Goal: Task Accomplishment & Management: Complete application form

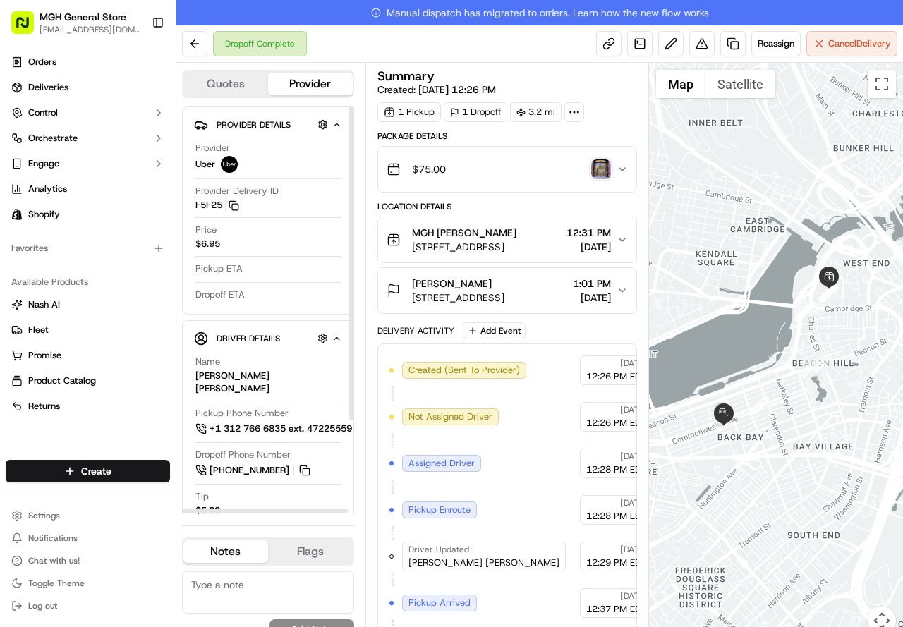
click at [205, 46] on button at bounding box center [194, 43] width 25 height 25
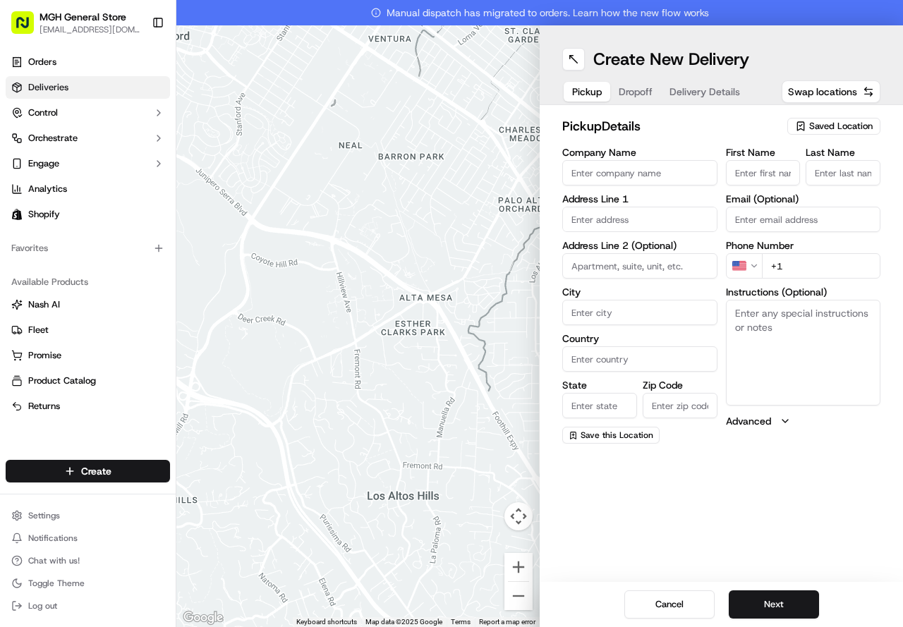
click at [75, 90] on link "Deliveries" at bounding box center [88, 87] width 164 height 23
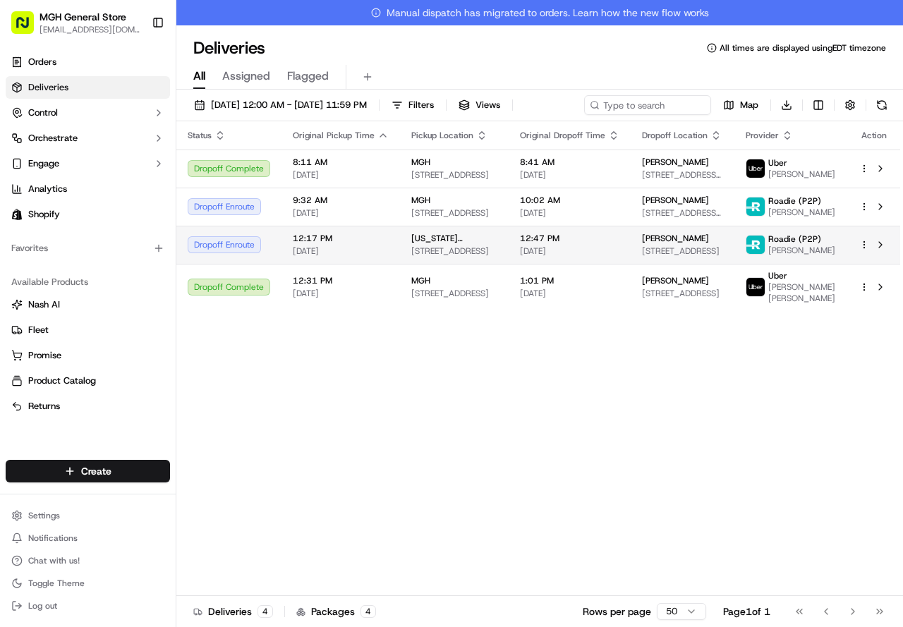
click at [622, 256] on td "12:47 PM [DATE]" at bounding box center [570, 245] width 122 height 38
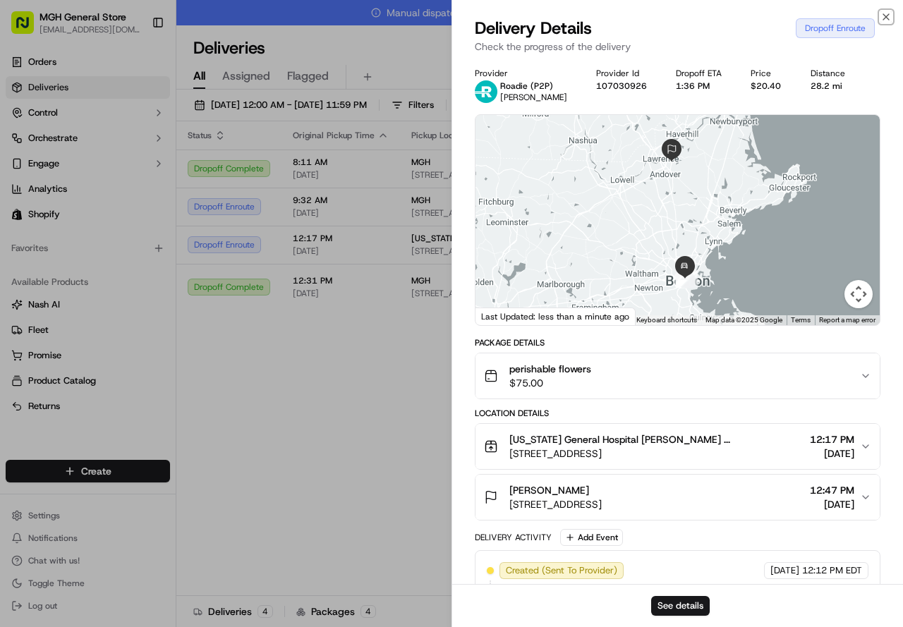
click at [891, 14] on icon "button" at bounding box center [885, 16] width 11 height 11
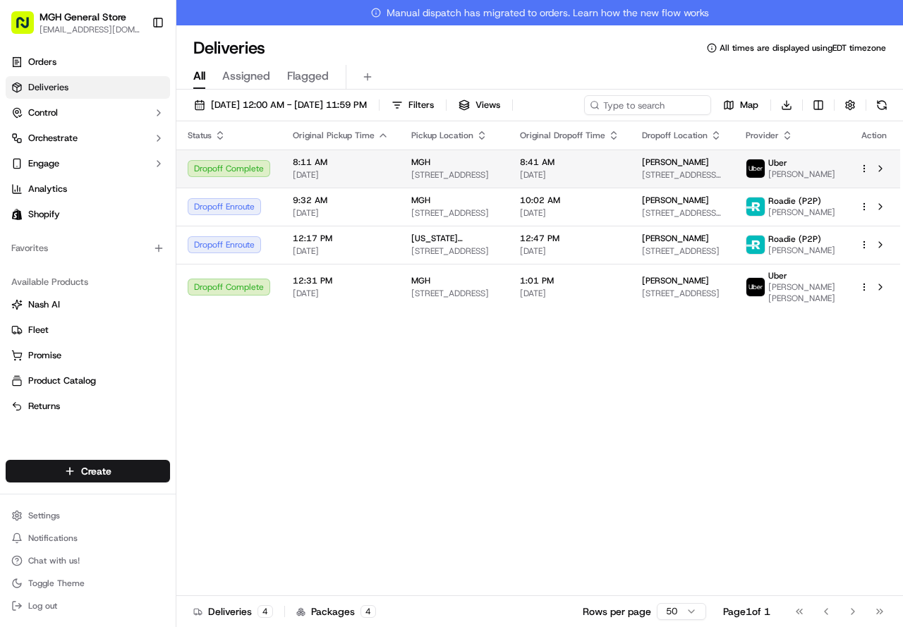
click at [802, 166] on div "Uber" at bounding box center [801, 162] width 67 height 11
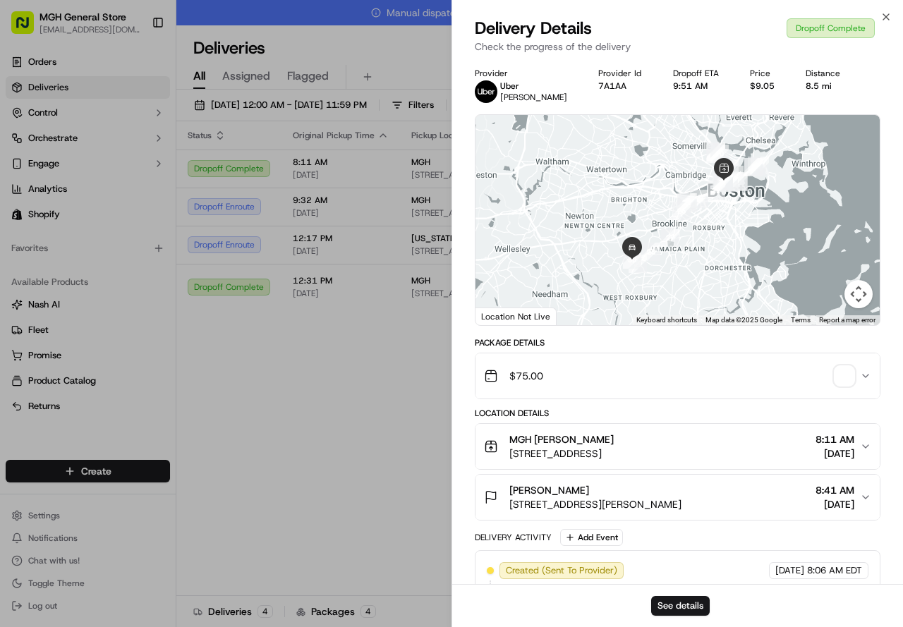
click at [846, 381] on span "button" at bounding box center [844, 376] width 20 height 20
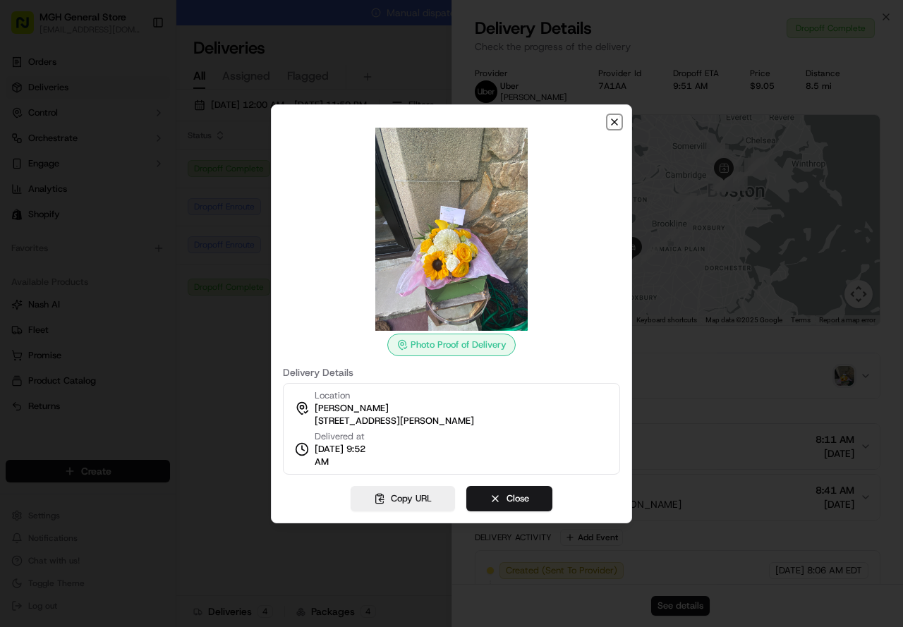
click at [611, 126] on icon "button" at bounding box center [614, 121] width 11 height 11
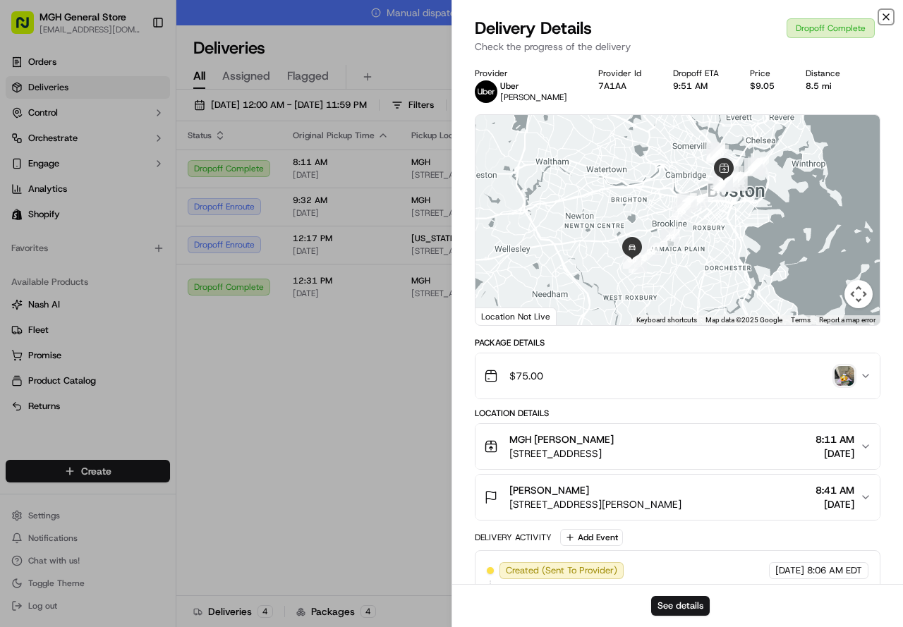
click at [888, 13] on icon "button" at bounding box center [885, 16] width 11 height 11
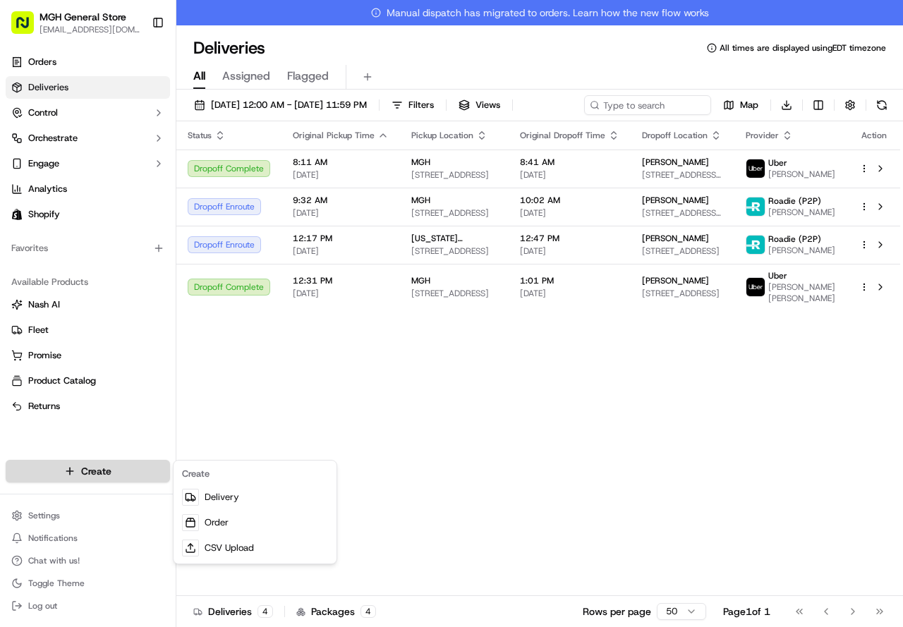
click at [84, 468] on html "MGH General Store [EMAIL_ADDRESS][DOMAIN_NAME] Toggle Sidebar Orders Deliveries…" at bounding box center [451, 313] width 903 height 627
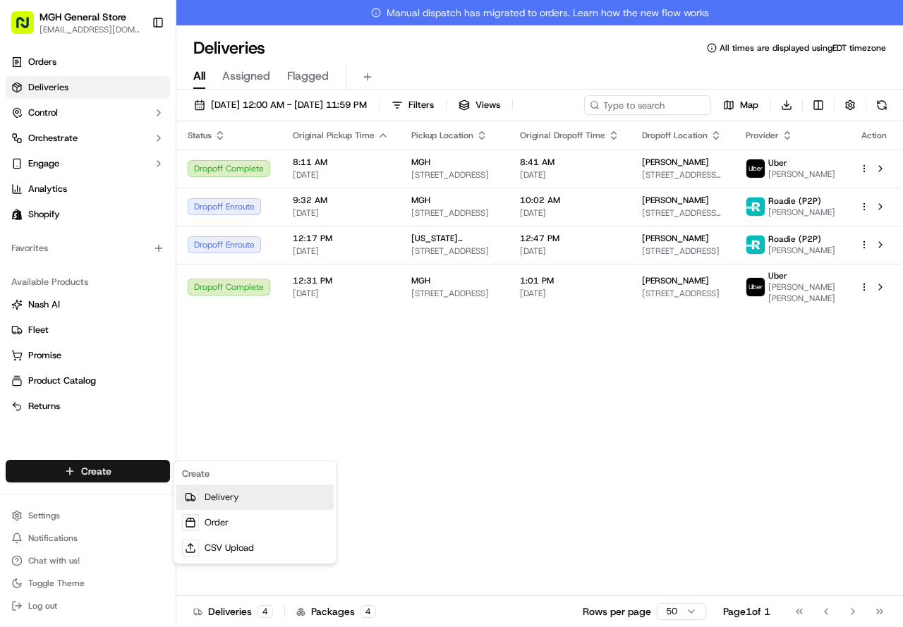
click at [219, 497] on link "Delivery" at bounding box center [254, 497] width 157 height 25
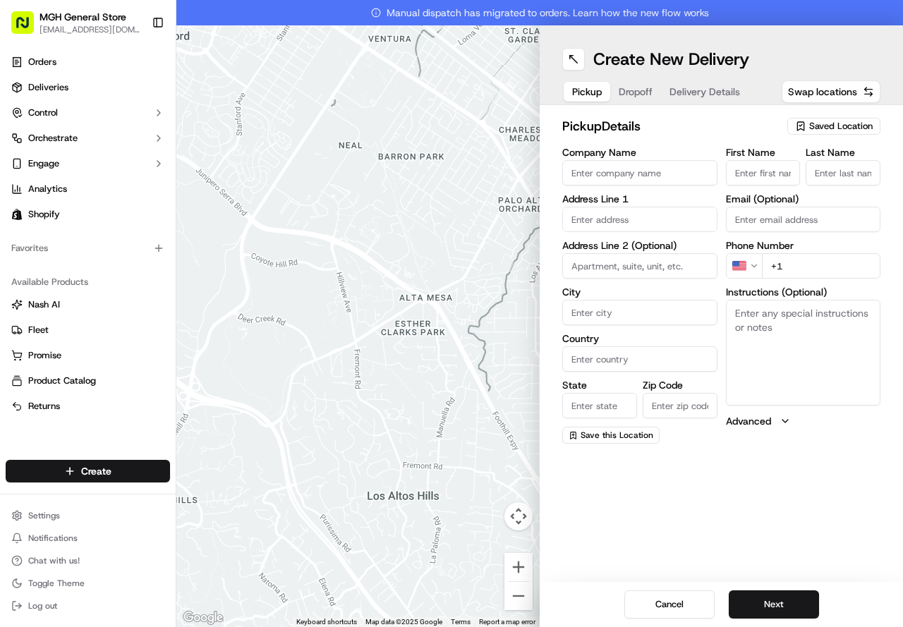
click at [824, 123] on span "Saved Location" at bounding box center [840, 126] width 63 height 13
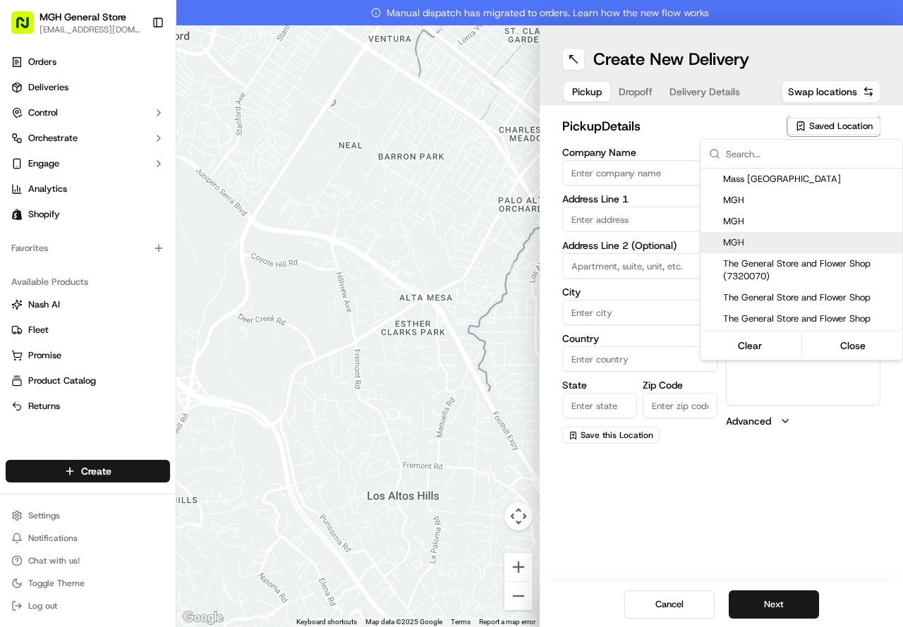
click at [751, 243] on span "MGH" at bounding box center [810, 242] width 174 height 13
type input "MGH"
type input "[STREET_ADDRESS]"
type input "[GEOGRAPHIC_DATA]"
type input "US"
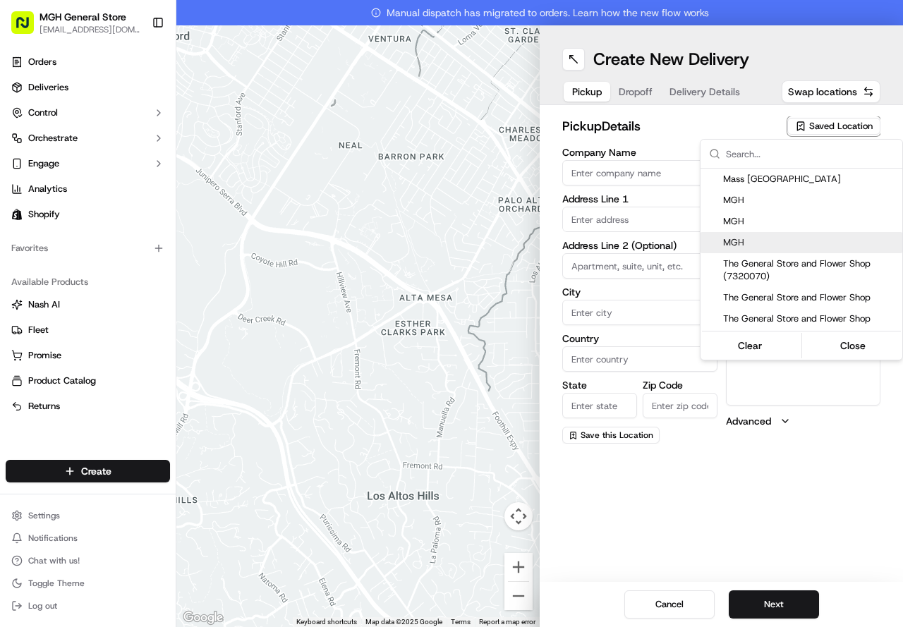
type input "MA"
type input "02114"
type input "[PERSON_NAME]"
type input "[PHONE_NUMBER]"
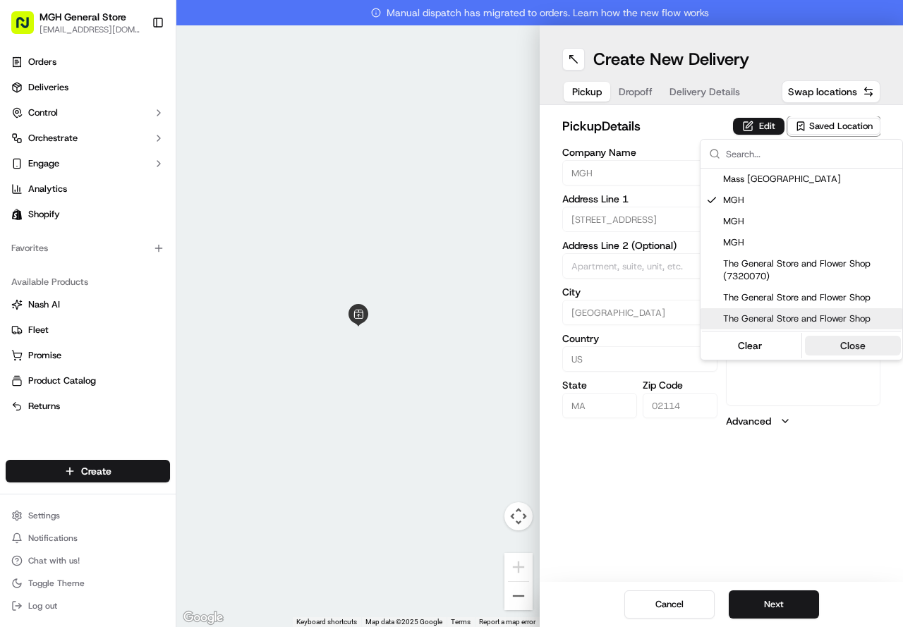
click at [848, 346] on button "Close" at bounding box center [853, 346] width 97 height 20
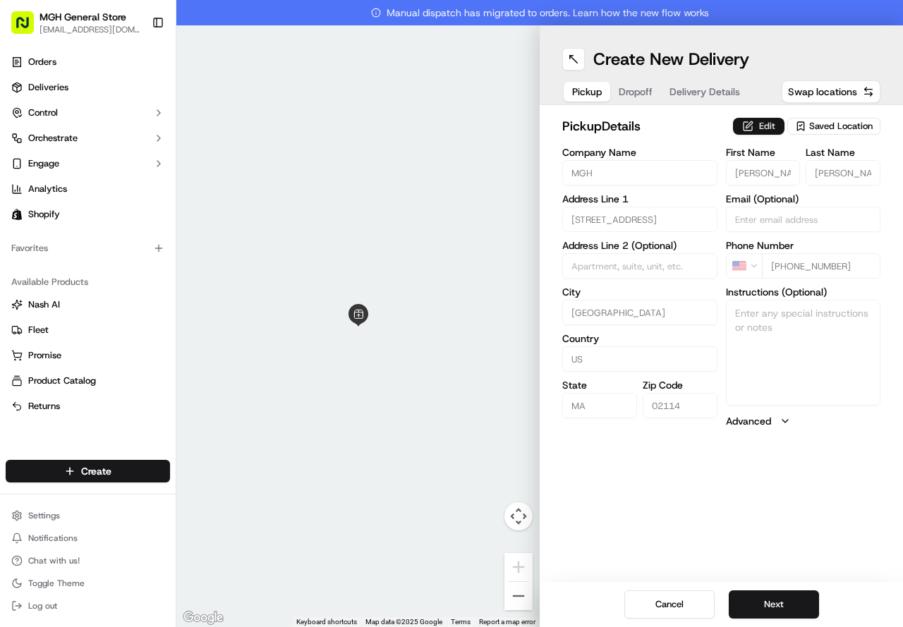
click at [746, 121] on button "Edit" at bounding box center [758, 126] width 51 height 17
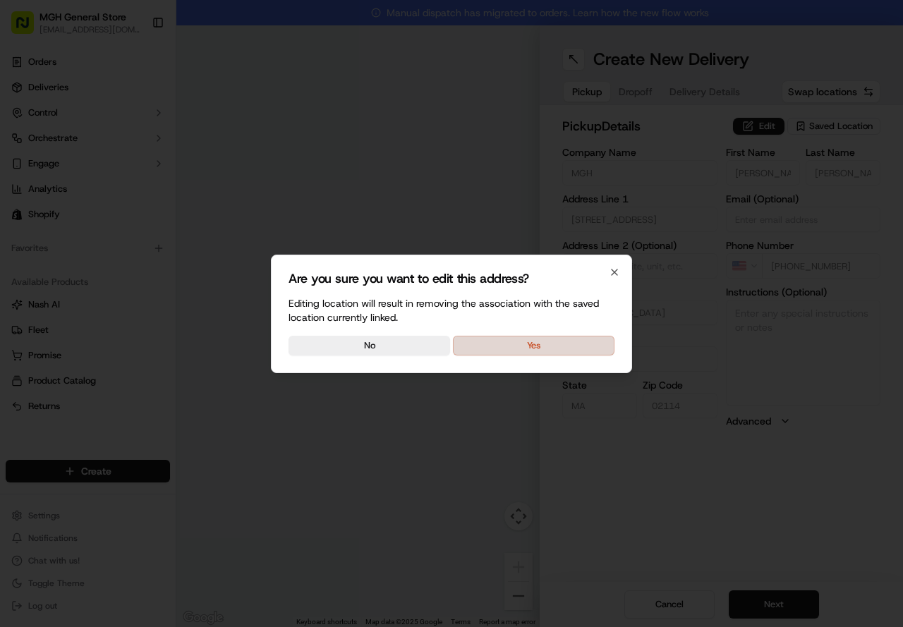
click at [576, 349] on button "Yes" at bounding box center [534, 346] width 162 height 20
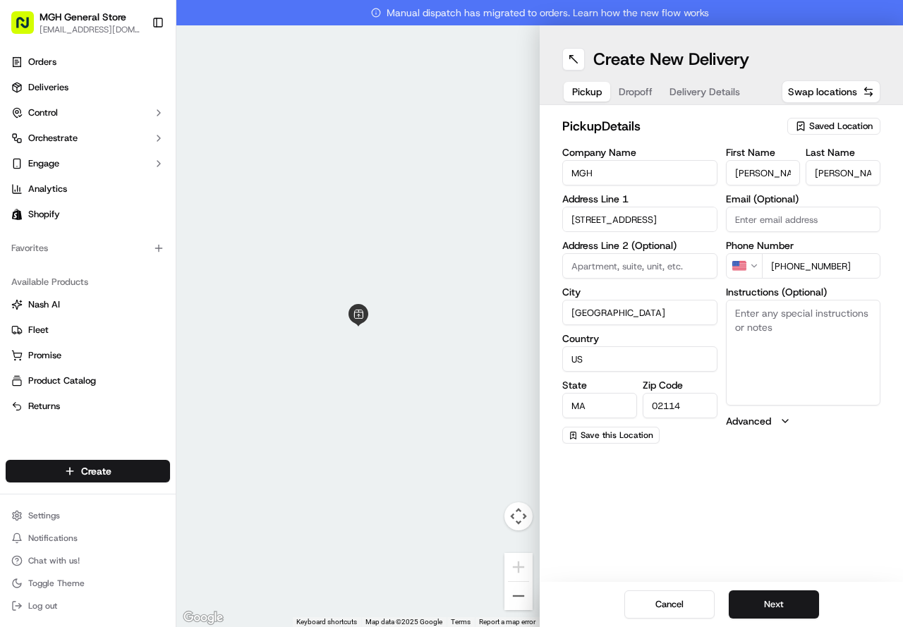
click at [767, 323] on textarea "Instructions (Optional)" at bounding box center [803, 353] width 155 height 106
type textarea "please pick up flowers at the main entrance of the hospital on the information …"
click at [796, 600] on button "Next" at bounding box center [774, 604] width 90 height 28
click at [766, 183] on input "First Name" at bounding box center [763, 172] width 75 height 25
type input "[PERSON_NAME]"
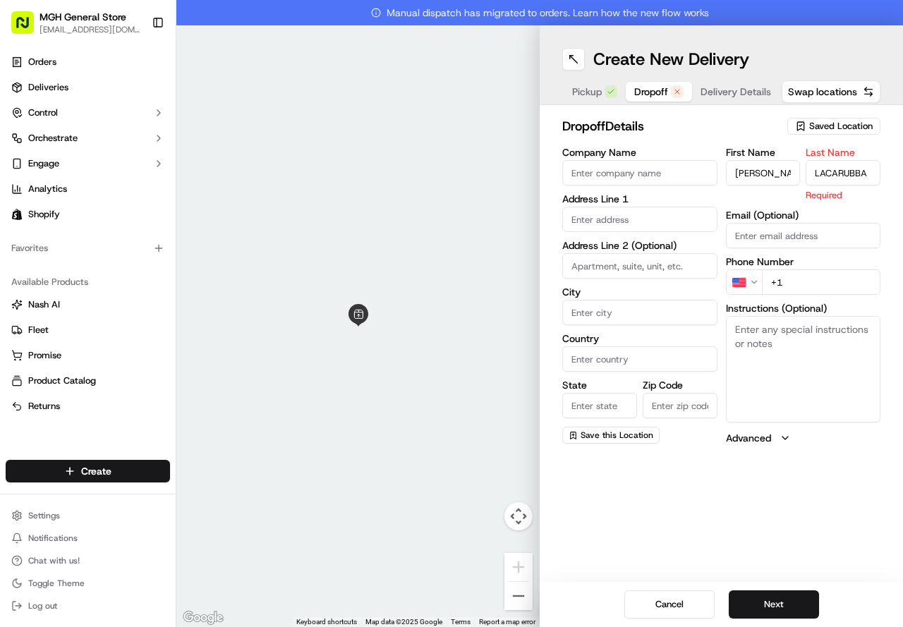
type input "LACARUBBA"
click at [641, 231] on input "text" at bounding box center [639, 219] width 155 height 25
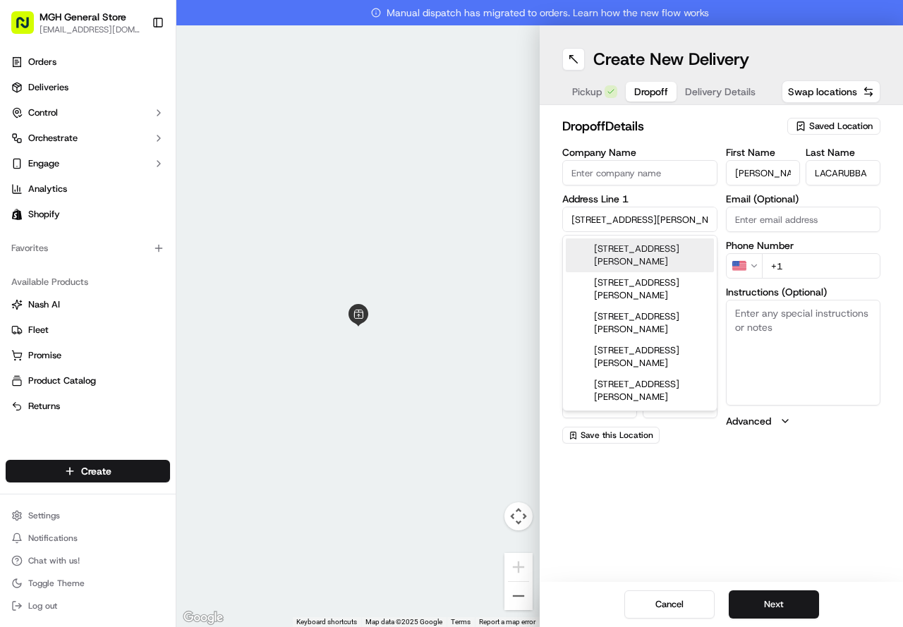
click at [675, 260] on div "[STREET_ADDRESS][PERSON_NAME]" at bounding box center [640, 255] width 148 height 34
type input "[STREET_ADDRESS][PERSON_NAME]"
type input "Belmont"
type input "[GEOGRAPHIC_DATA]"
type input "MA"
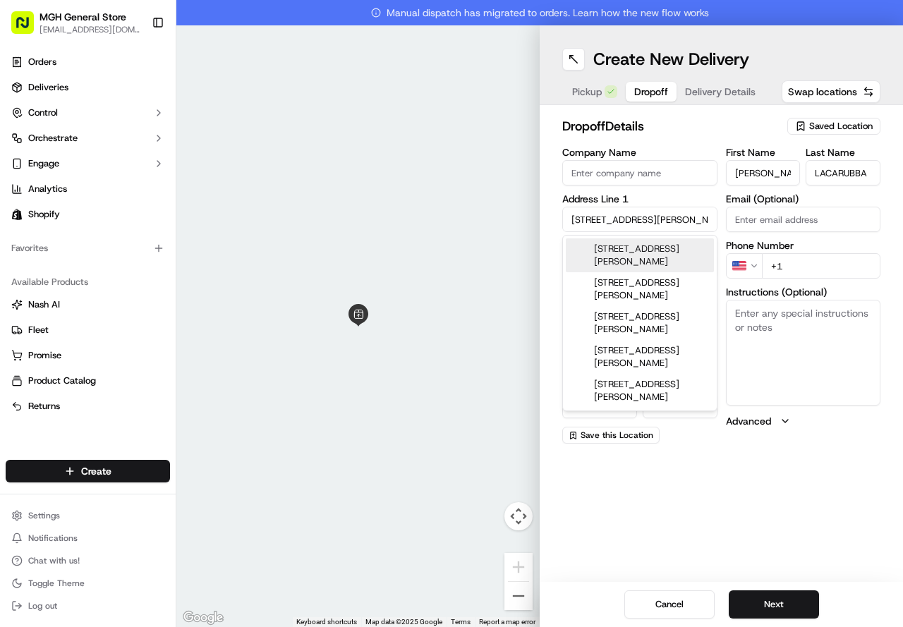
type input "02478"
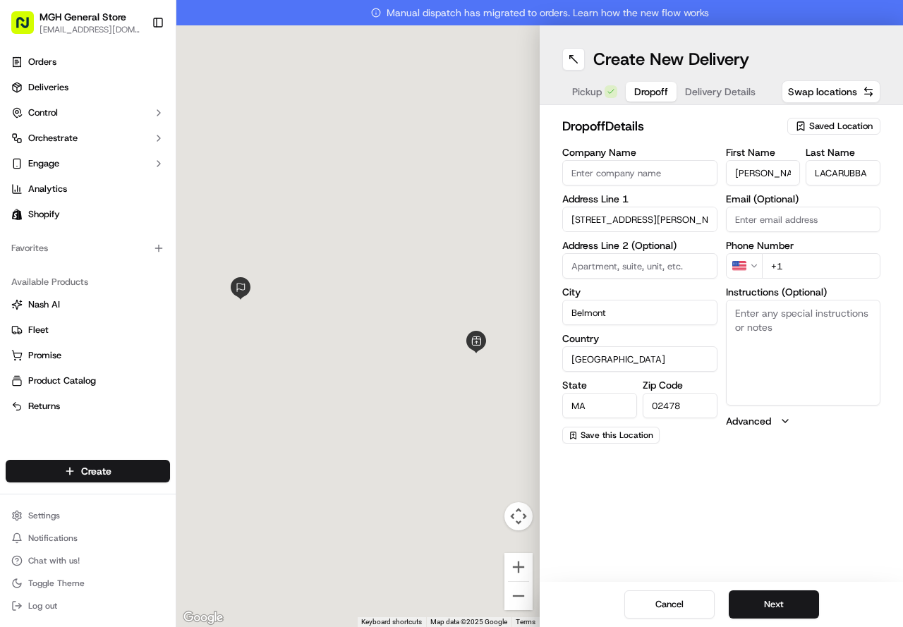
type input "[STREET_ADDRESS][PERSON_NAME]"
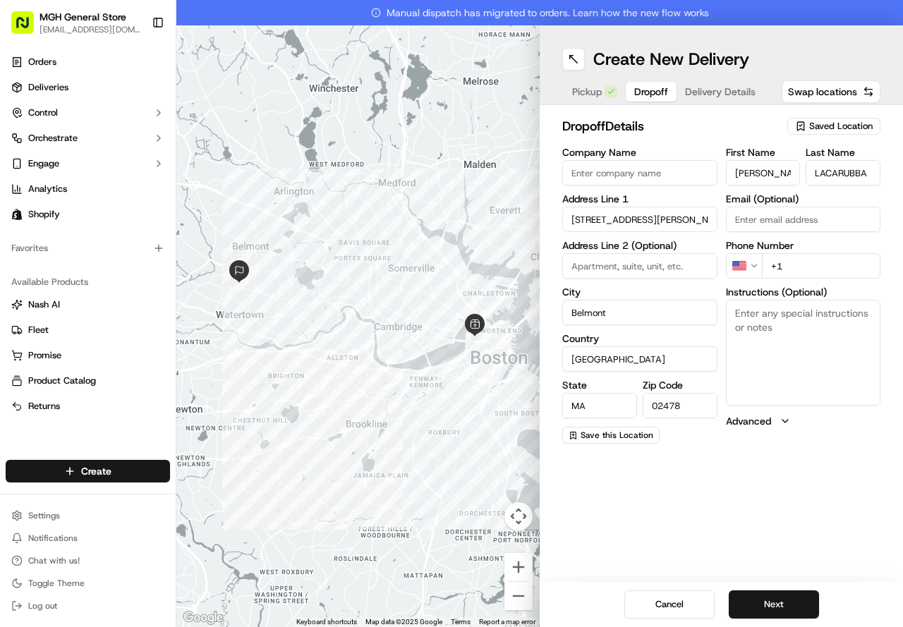
click at [796, 265] on input "+1" at bounding box center [821, 265] width 119 height 25
type input "[PHONE_NUMBER]"
click at [757, 602] on button "Next" at bounding box center [774, 604] width 90 height 28
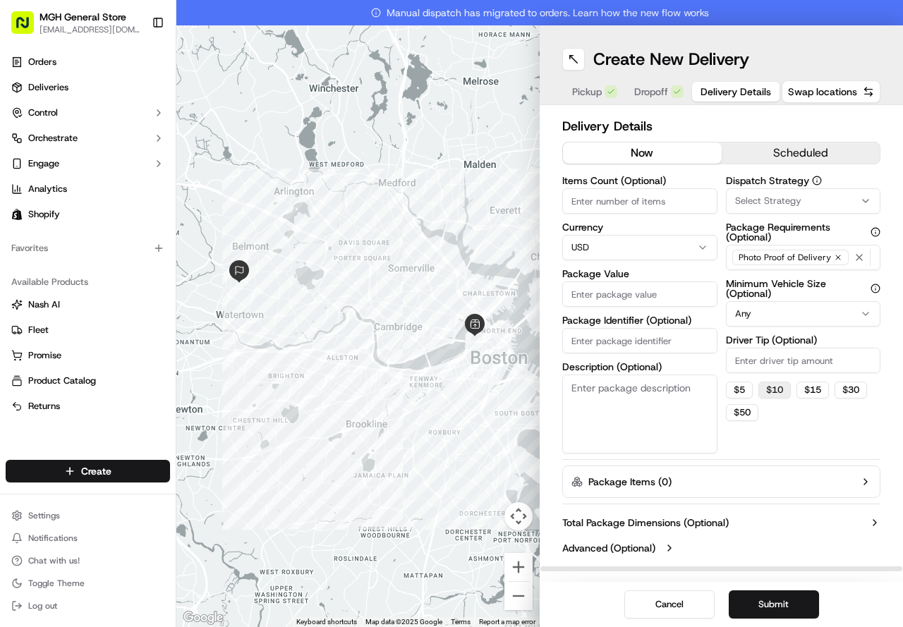
click at [779, 394] on button "$ 10" at bounding box center [774, 390] width 32 height 17
type input "10"
click at [638, 206] on input "Items Count (Optional)" at bounding box center [639, 200] width 155 height 25
type input "75.00"
drag, startPoint x: 760, startPoint y: 598, endPoint x: 768, endPoint y: 600, distance: 8.0
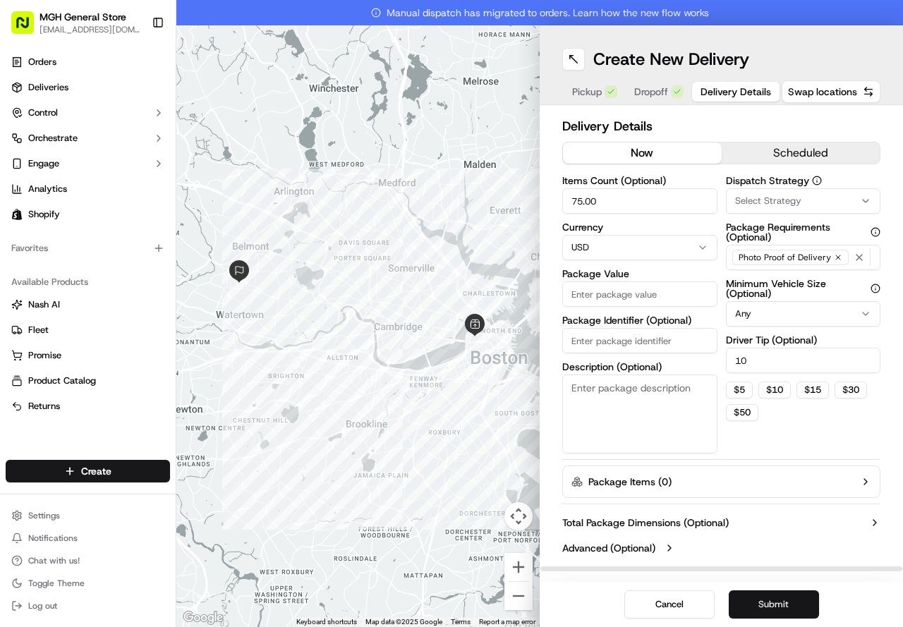
click at [760, 599] on button "Submit" at bounding box center [774, 604] width 90 height 28
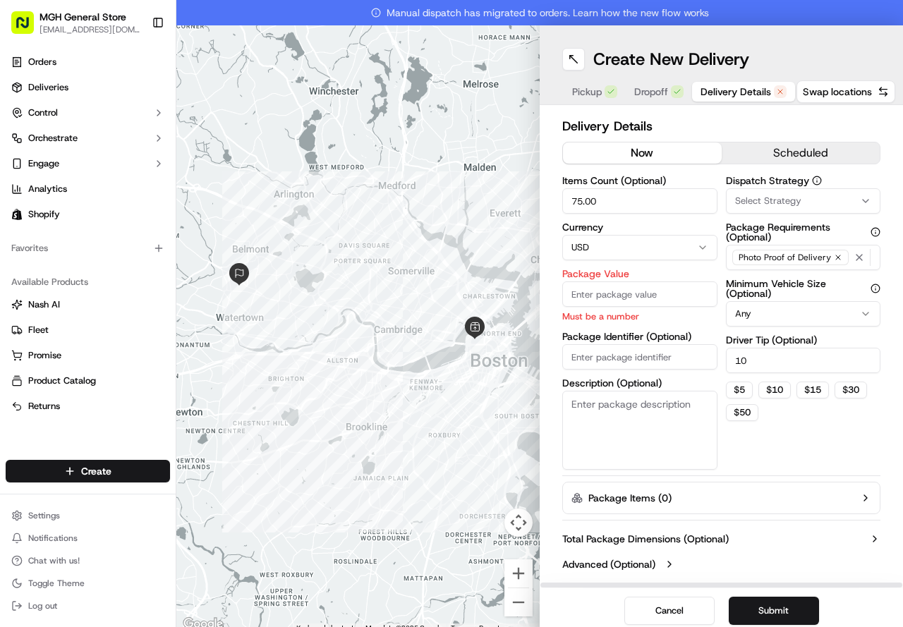
click at [604, 290] on input "Package Value" at bounding box center [639, 293] width 155 height 25
drag, startPoint x: 619, startPoint y: 195, endPoint x: 210, endPoint y: 187, distance: 409.2
click at [210, 187] on div "← Move left → Move right ↑ Move up ↓ Move down + Zoom in - Zoom out Home Jump l…" at bounding box center [539, 329] width 726 height 608
click at [585, 298] on input "Package Value" at bounding box center [639, 293] width 155 height 25
type input "75.00"
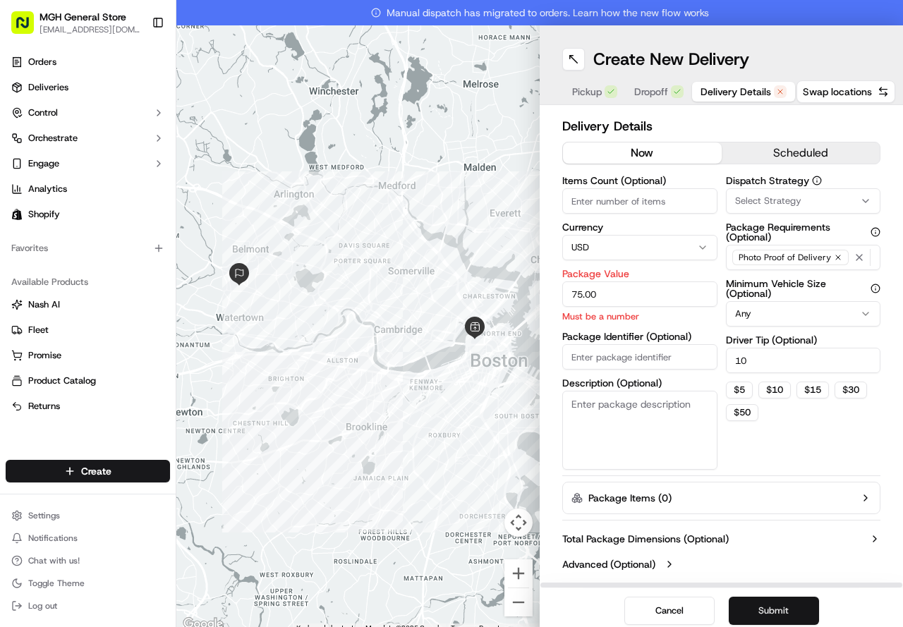
click at [768, 601] on button "Submit" at bounding box center [774, 611] width 90 height 28
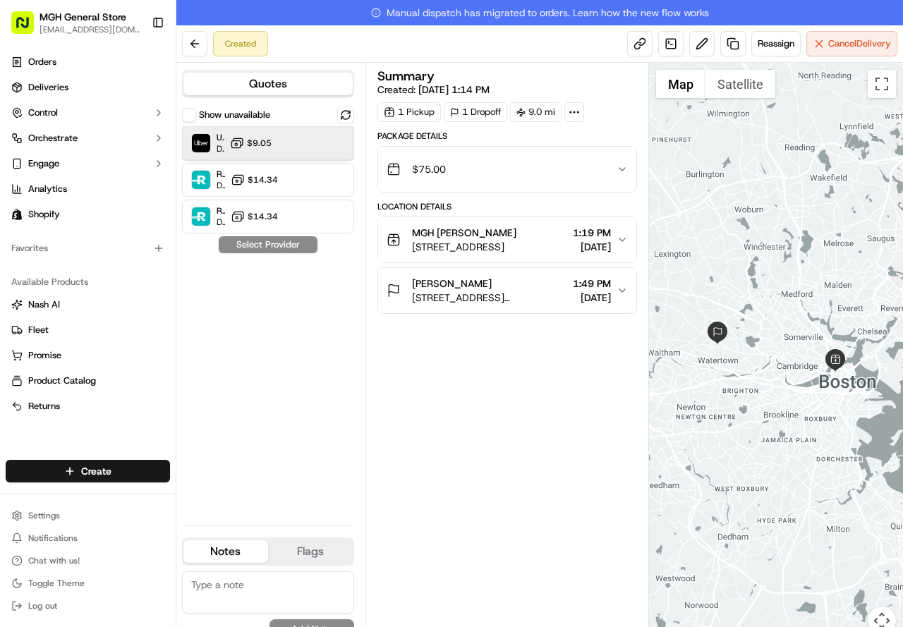
click at [285, 145] on div "Uber Dropoff ETA 1 hour $9.05" at bounding box center [268, 143] width 172 height 34
click at [284, 238] on button "Assign Provider" at bounding box center [268, 244] width 100 height 17
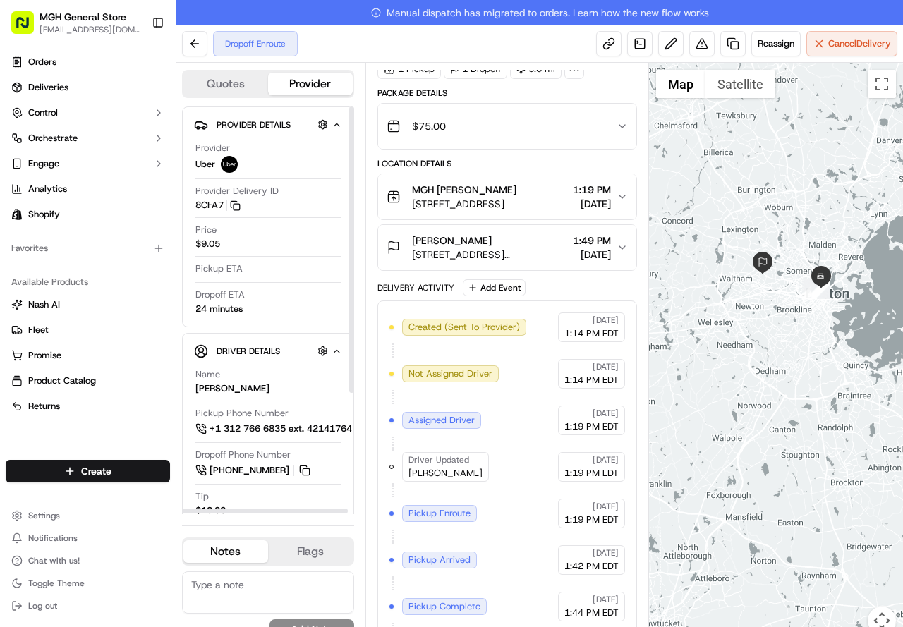
scroll to position [78, 0]
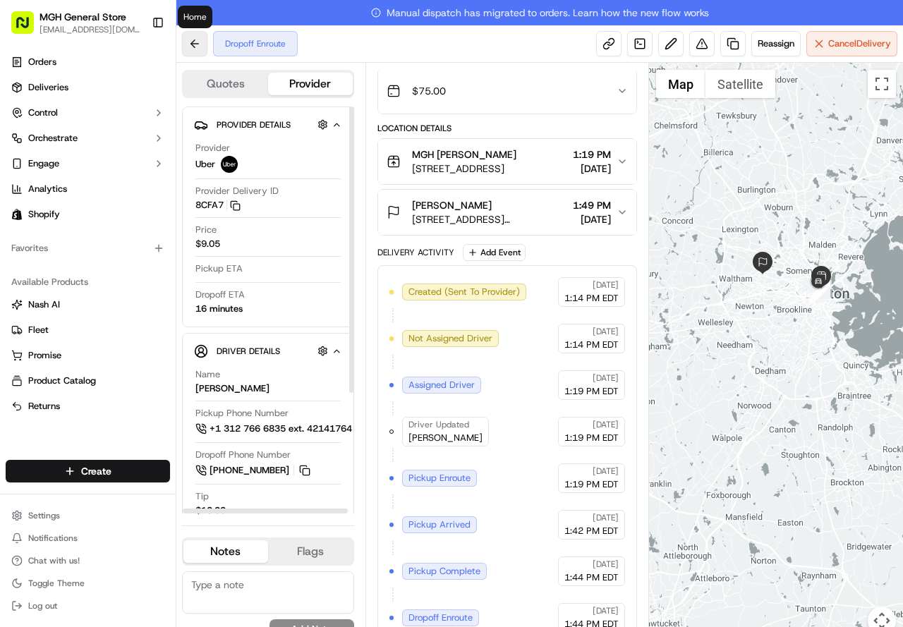
click at [191, 45] on button at bounding box center [194, 43] width 25 height 25
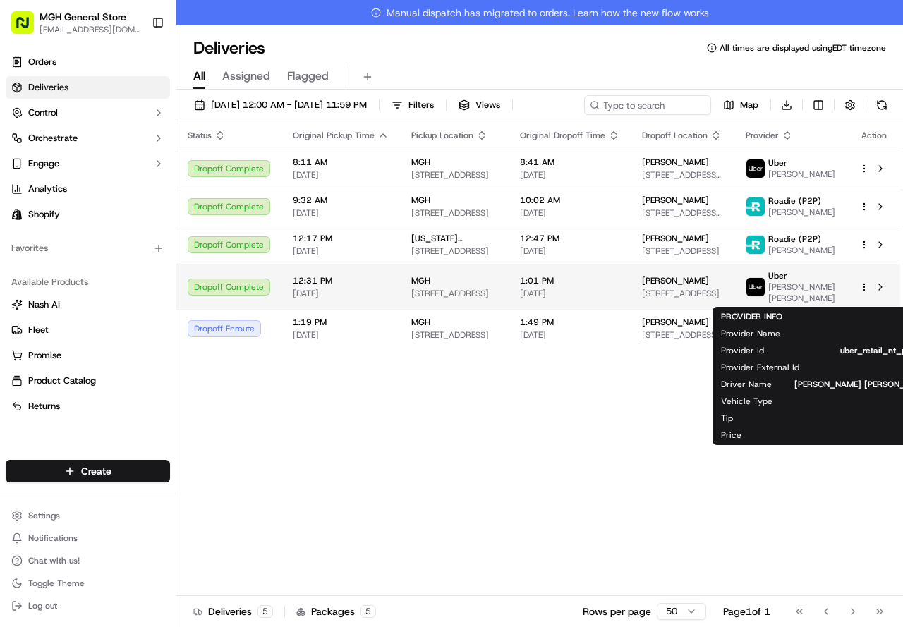
click at [812, 286] on span "[PERSON_NAME] [PERSON_NAME]" at bounding box center [802, 292] width 68 height 23
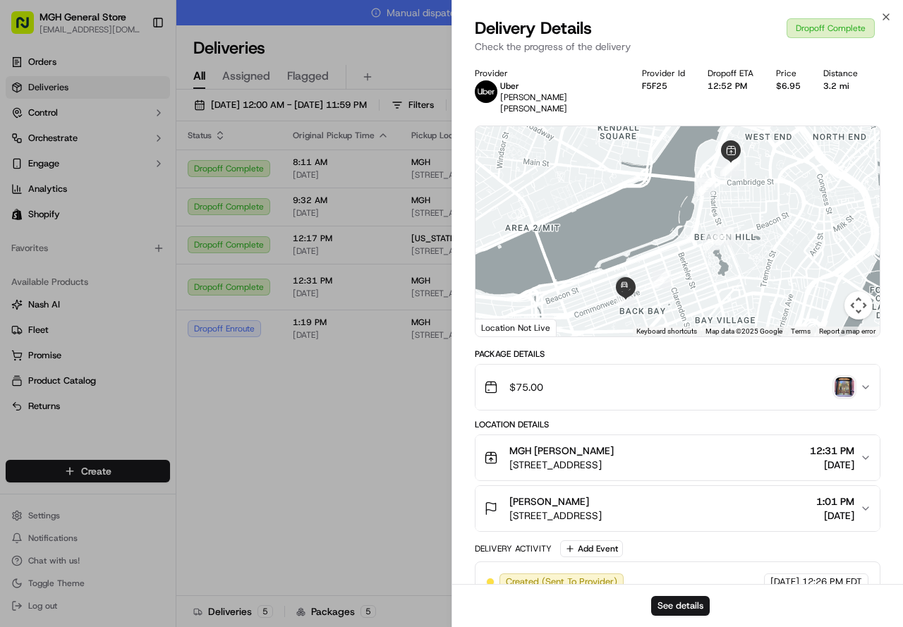
click at [840, 383] on img "button" at bounding box center [844, 387] width 20 height 20
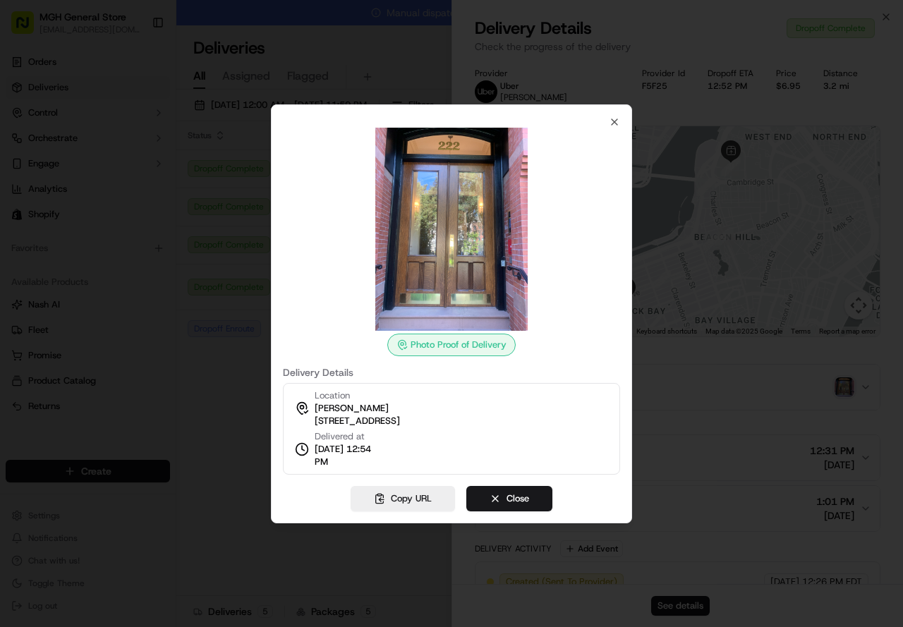
click at [607, 125] on div "Photo Proof of Delivery Delivery Details Location [PERSON_NAME] [STREET_ADDRESS…" at bounding box center [451, 295] width 337 height 358
click at [609, 123] on icon "button" at bounding box center [614, 121] width 11 height 11
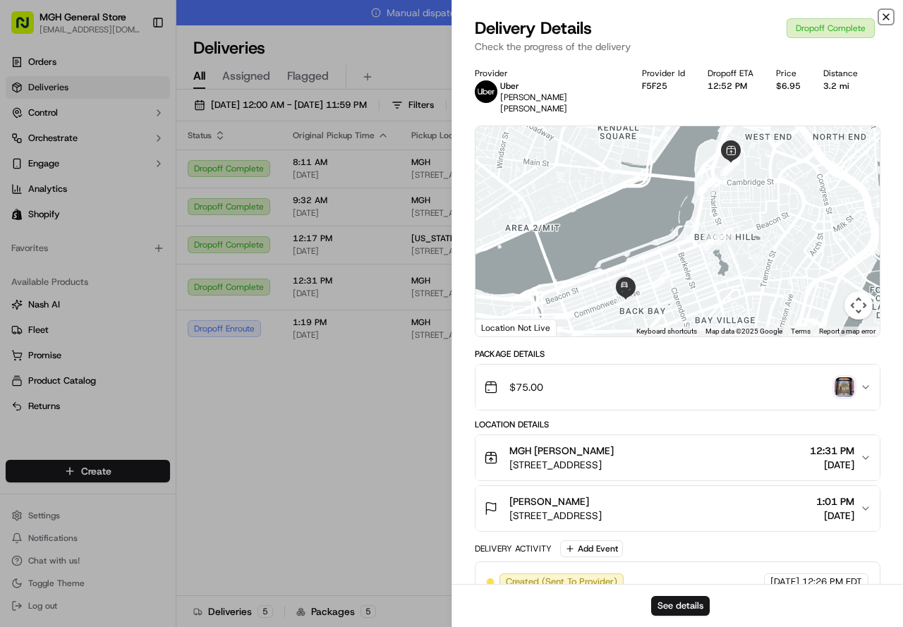
click at [885, 13] on icon "button" at bounding box center [885, 16] width 11 height 11
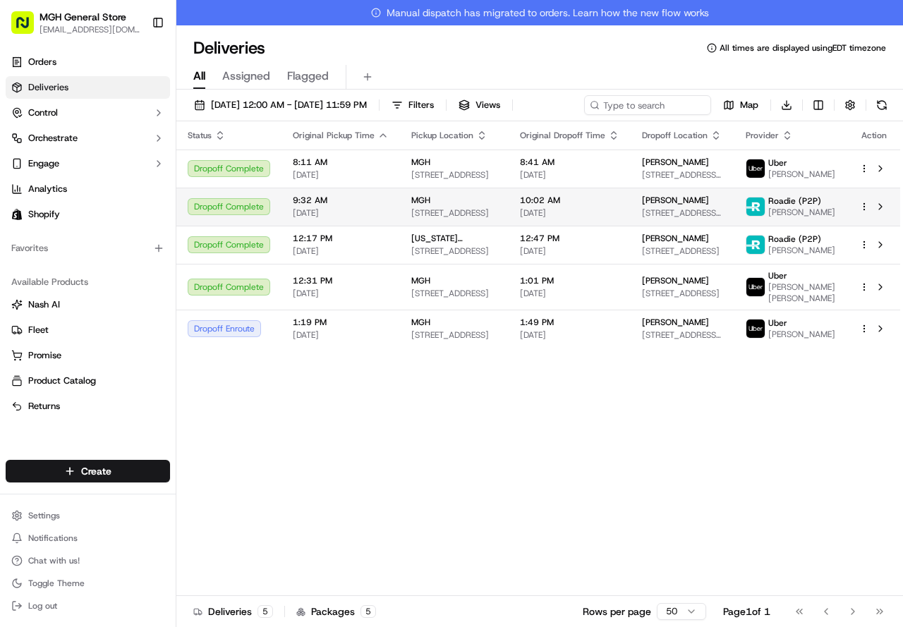
click at [520, 202] on span "10:02 AM" at bounding box center [569, 200] width 99 height 11
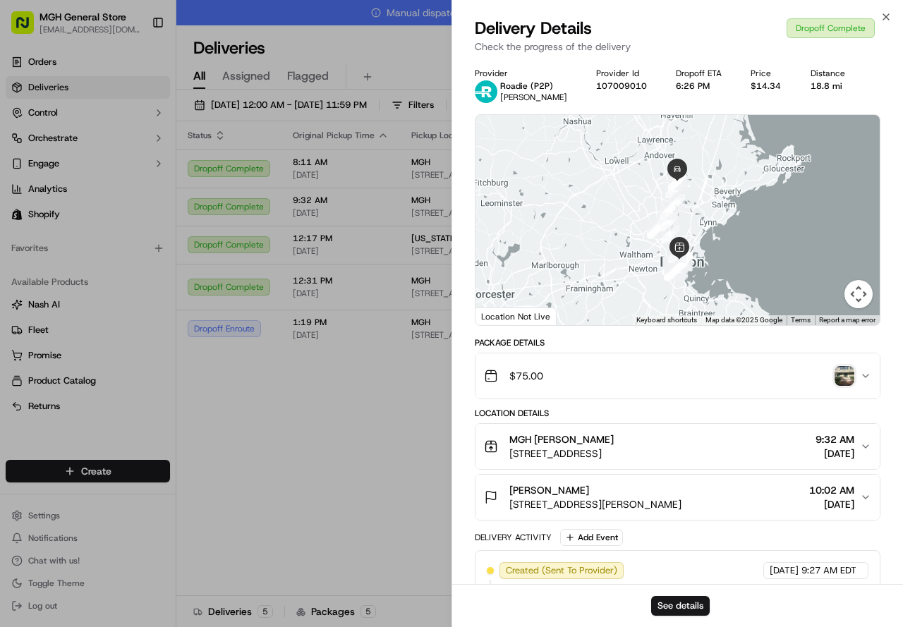
click at [841, 386] on div "$75.00" at bounding box center [672, 376] width 376 height 28
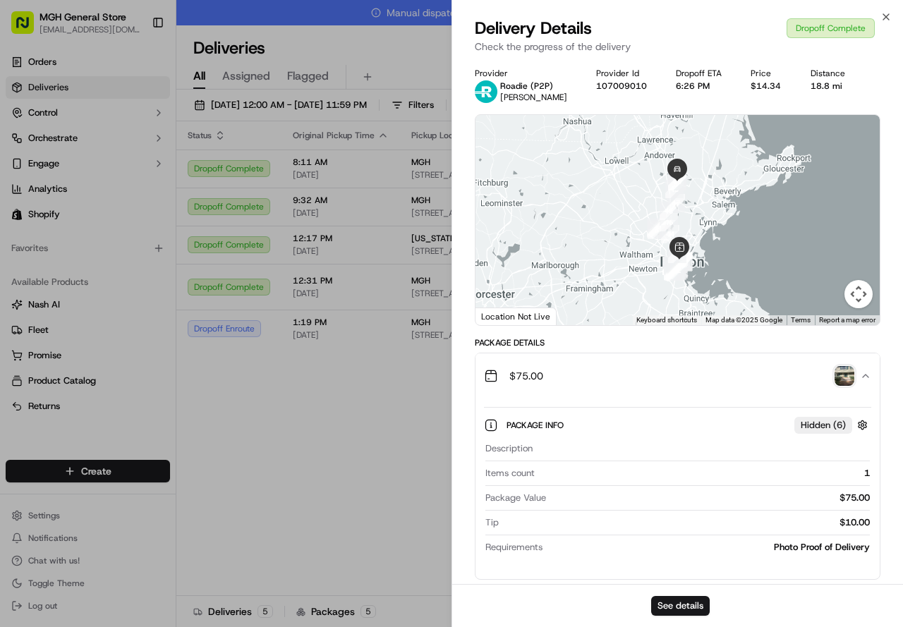
click at [844, 382] on img "button" at bounding box center [844, 376] width 20 height 20
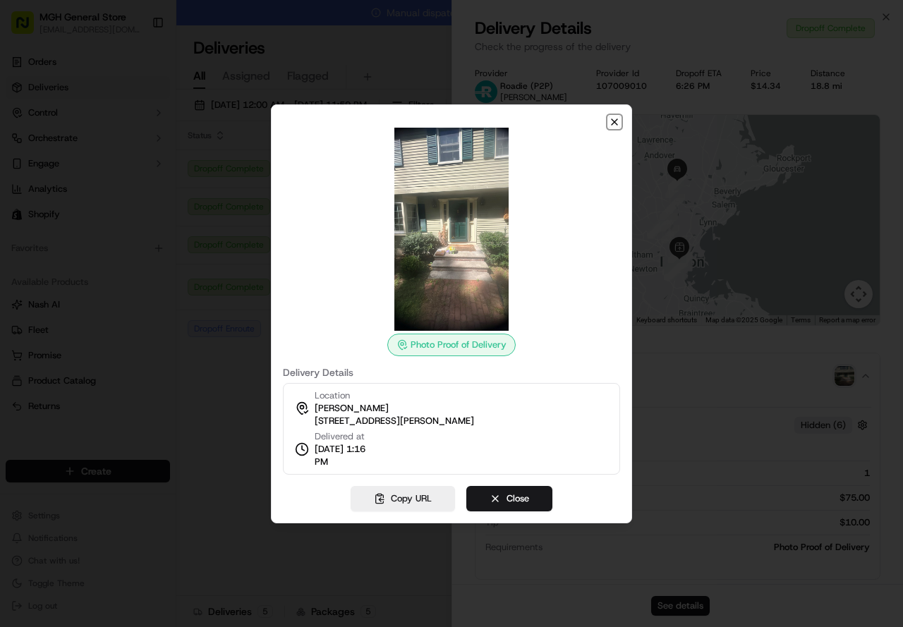
click at [615, 123] on icon "button" at bounding box center [614, 121] width 11 height 11
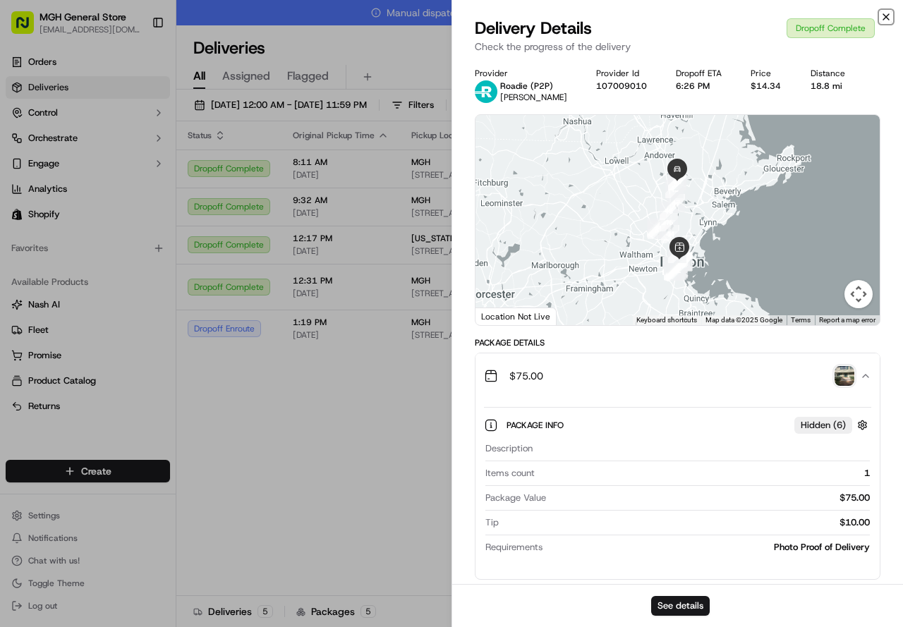
click at [882, 19] on icon "button" at bounding box center [885, 16] width 11 height 11
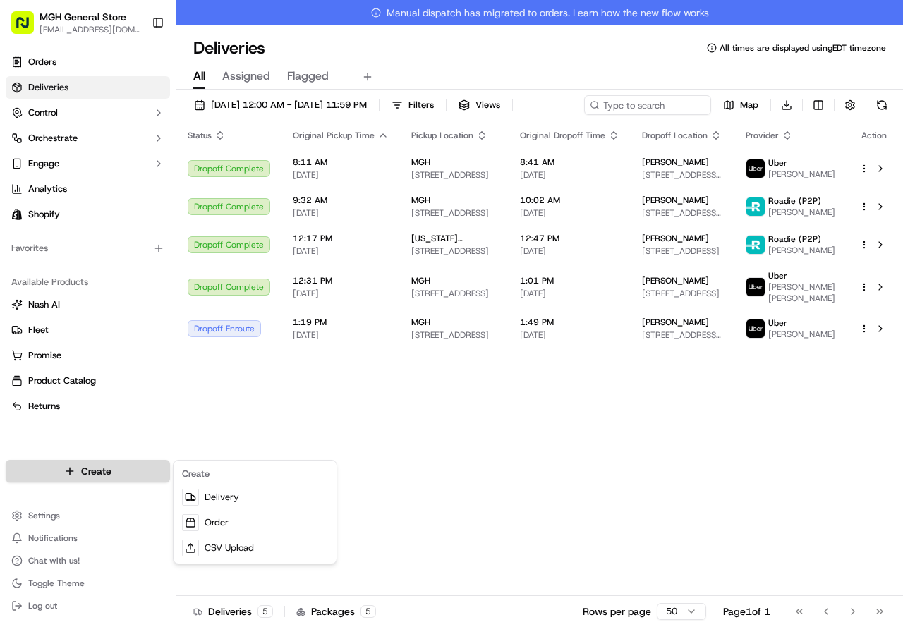
click at [53, 465] on html "MGH General Store [EMAIL_ADDRESS][DOMAIN_NAME] Toggle Sidebar Orders Deliveries…" at bounding box center [451, 313] width 903 height 627
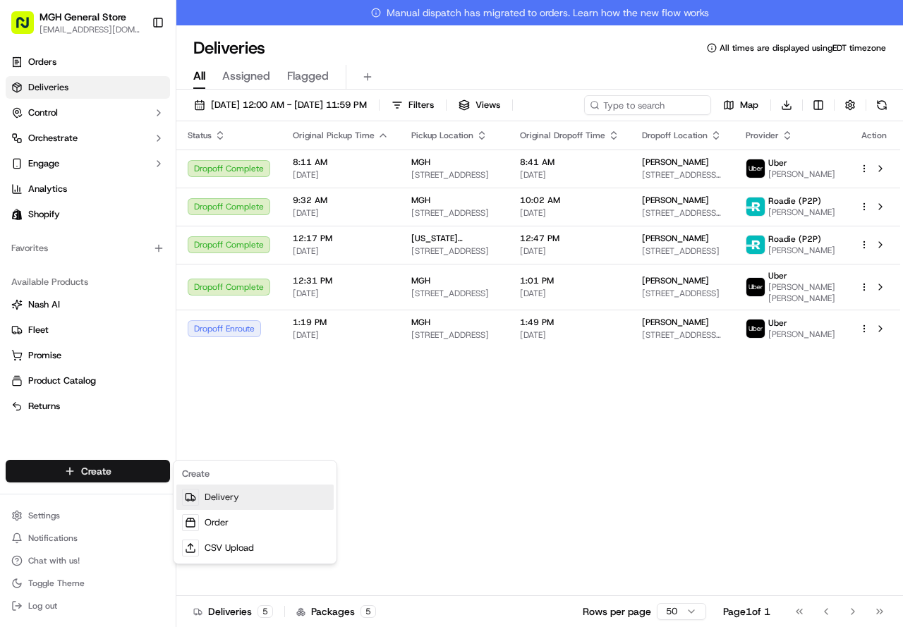
click at [240, 496] on link "Delivery" at bounding box center [254, 497] width 157 height 25
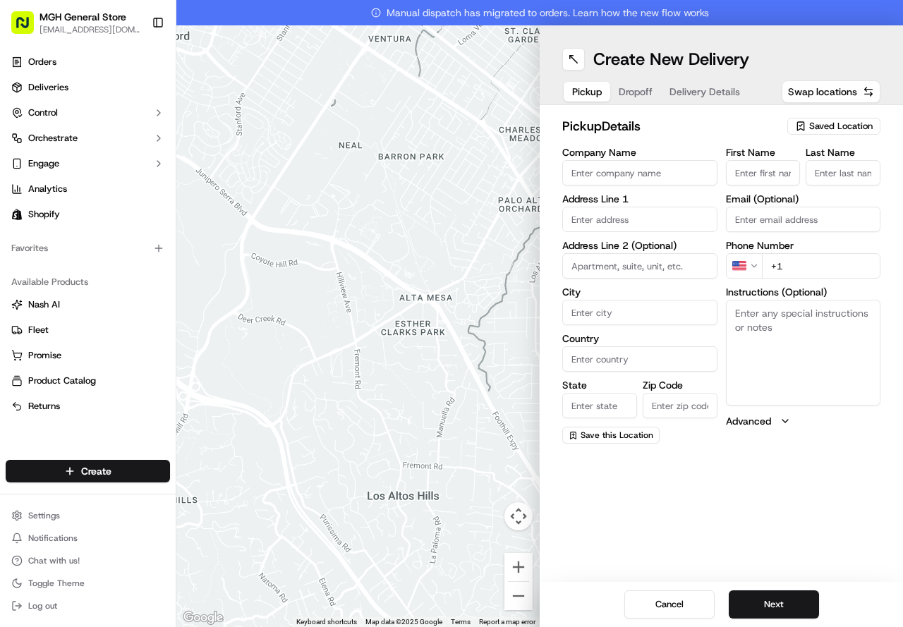
click at [825, 126] on span "Saved Location" at bounding box center [840, 126] width 63 height 13
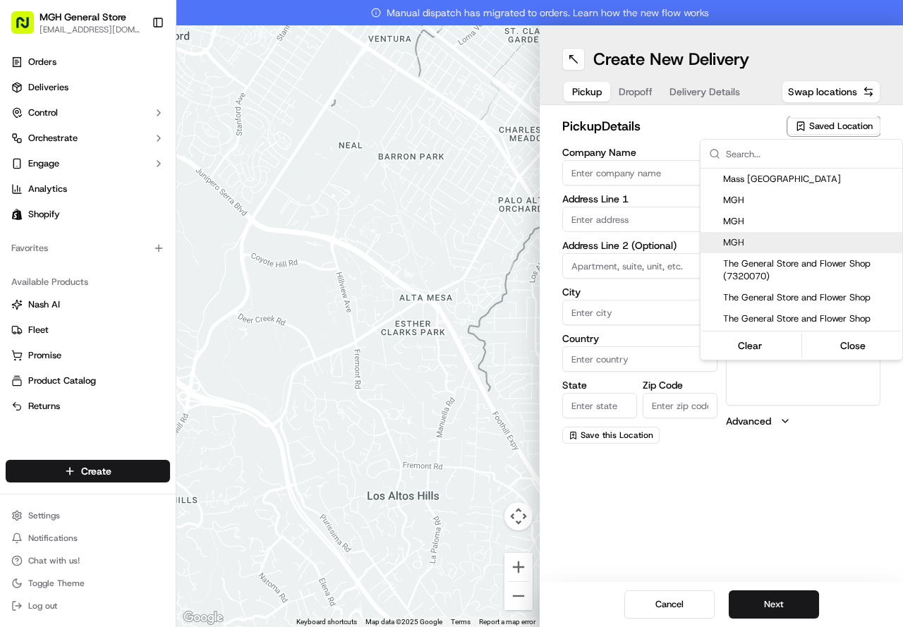
click at [748, 245] on span "MGH" at bounding box center [810, 242] width 174 height 13
type input "MGH"
type input "[STREET_ADDRESS]"
type input "[GEOGRAPHIC_DATA]"
type input "US"
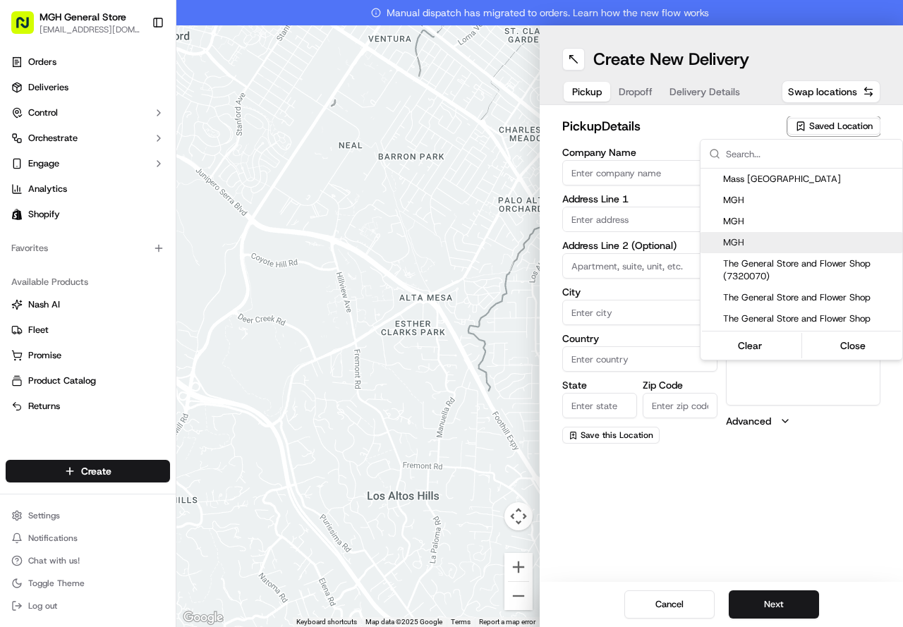
type input "MA"
type input "02114"
type input "[PERSON_NAME]"
type input "[PHONE_NUMBER]"
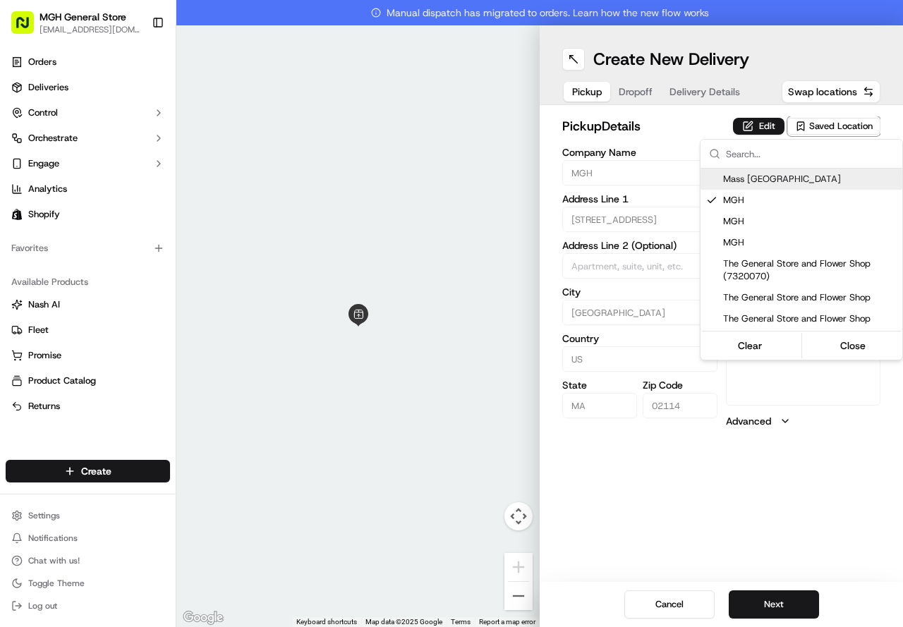
click at [770, 114] on html "MGH General Store [EMAIL_ADDRESS][DOMAIN_NAME] Toggle Sidebar Orders Deliveries…" at bounding box center [451, 313] width 903 height 627
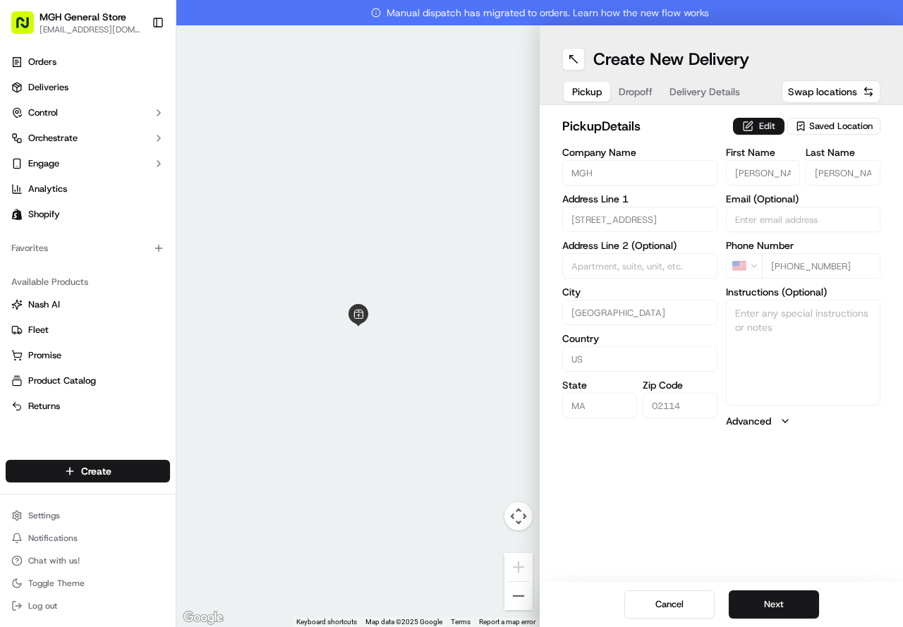
click at [769, 122] on button "Edit" at bounding box center [758, 126] width 51 height 17
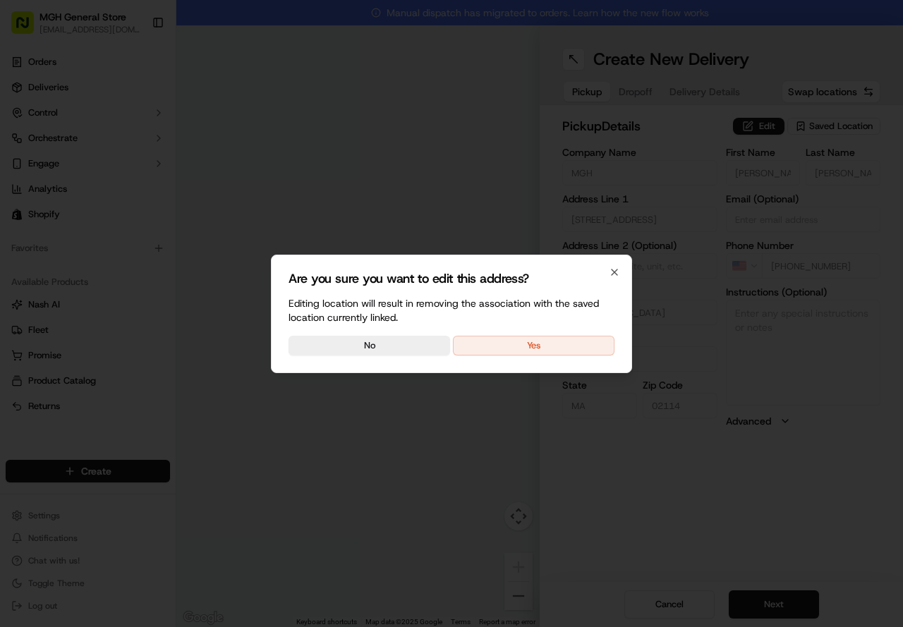
click at [577, 332] on div "Are you sure you want to edit this address? Editing location will result in rem…" at bounding box center [451, 314] width 361 height 118
click at [576, 343] on button "Yes" at bounding box center [534, 346] width 162 height 20
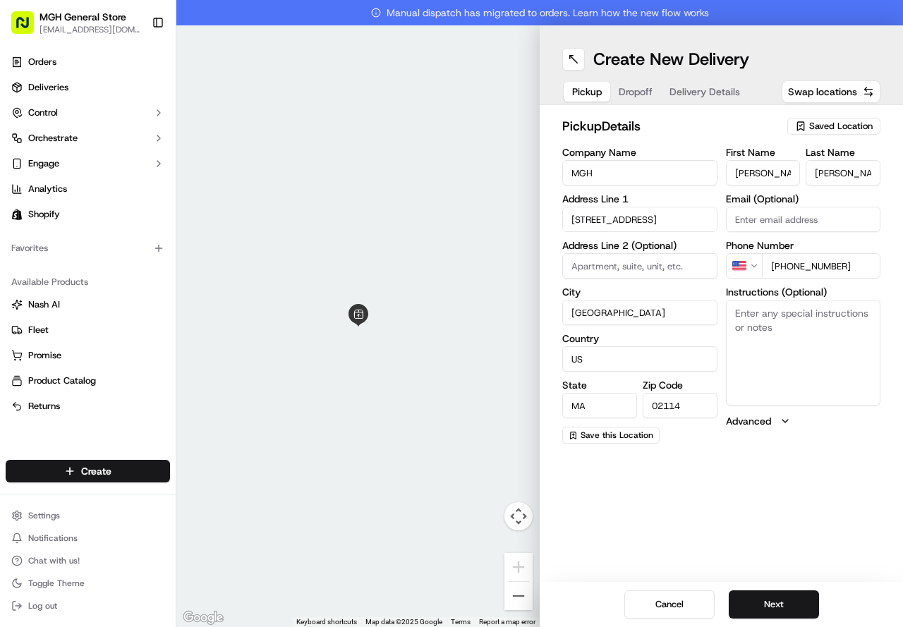
click at [761, 335] on textarea "Instructions (Optional)" at bounding box center [803, 353] width 155 height 106
type textarea "p"
type textarea "P"
click at [798, 330] on textarea "Please pick up flowers at the main entrnace of the hospital on the informtaiton…" at bounding box center [803, 353] width 155 height 106
click at [789, 331] on textarea "Please pick up flowers at the main entrnace of the hospital on the informtaiton…" at bounding box center [803, 353] width 155 height 106
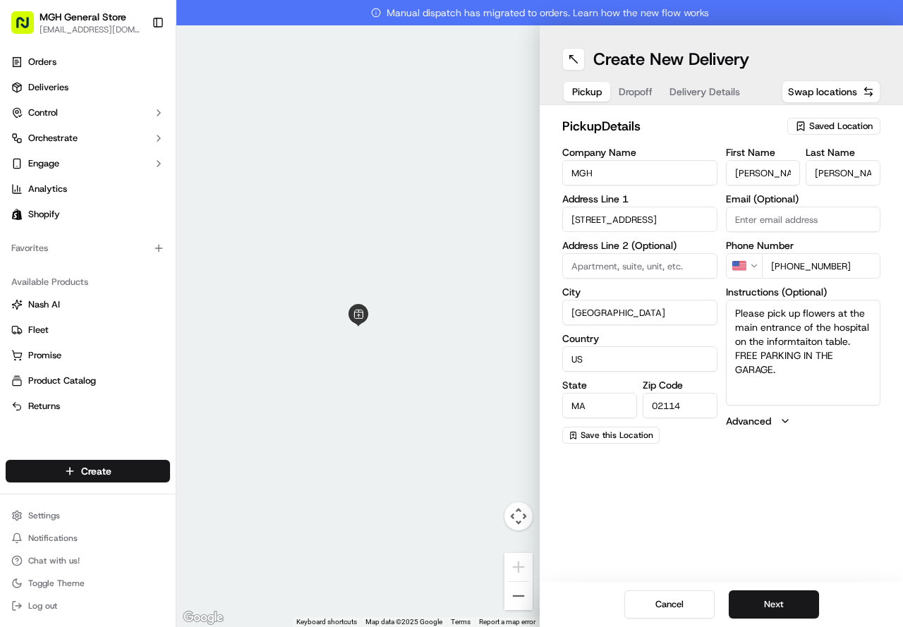
click at [795, 339] on textarea "Please pick up flowers at the main entrance of the hospital on the informtaiton…" at bounding box center [803, 353] width 155 height 106
click at [863, 378] on textarea "Please pick up flowers at the main entrance of the hospital on the information …" at bounding box center [803, 353] width 155 height 106
type textarea "Please pick up flowers at the main entrance of the hospital on the information …"
click at [784, 611] on button "Next" at bounding box center [774, 604] width 90 height 28
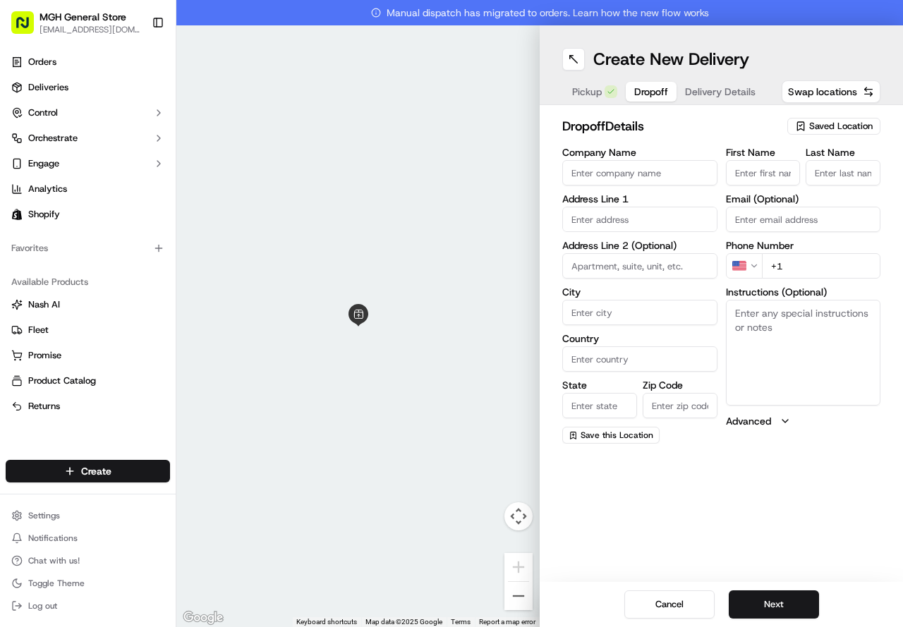
click at [751, 178] on input "First Name" at bounding box center [763, 172] width 75 height 25
type input "[PERSON_NAME]"
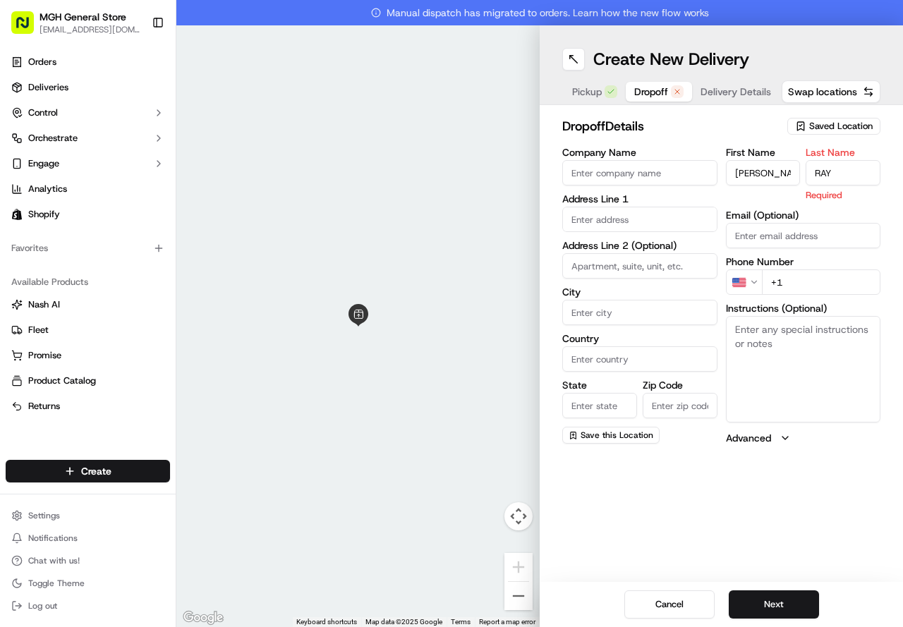
type input "RAY"
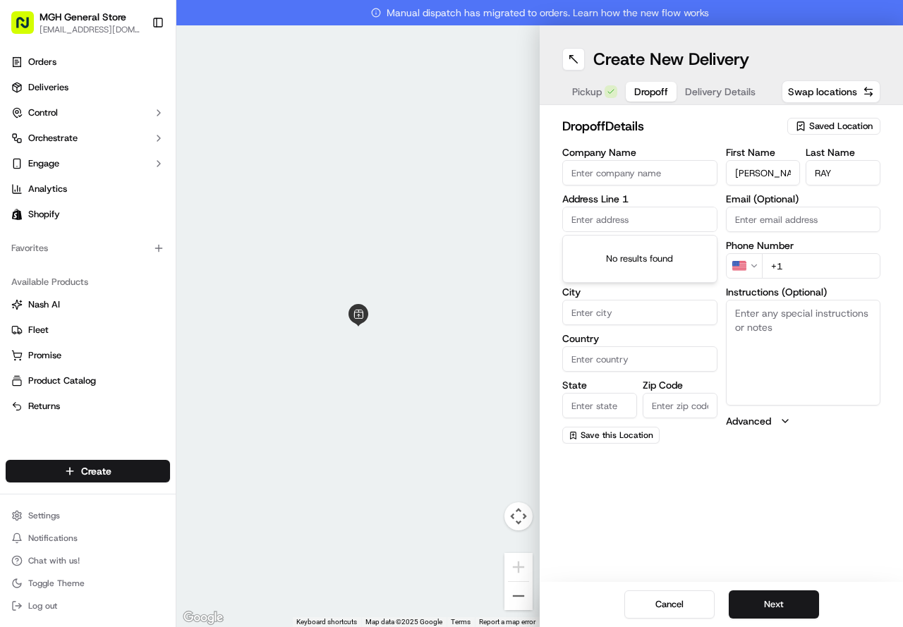
click at [648, 211] on input "text" at bounding box center [639, 219] width 155 height 25
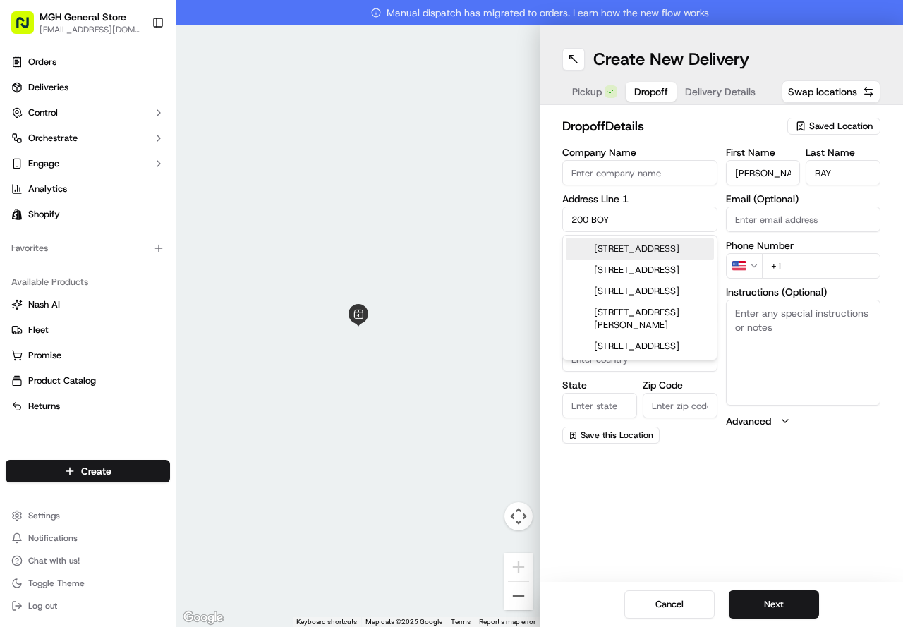
click at [643, 258] on div "[STREET_ADDRESS]" at bounding box center [640, 248] width 148 height 21
type input "[STREET_ADDRESS]"
type input "[GEOGRAPHIC_DATA]"
type input "MA"
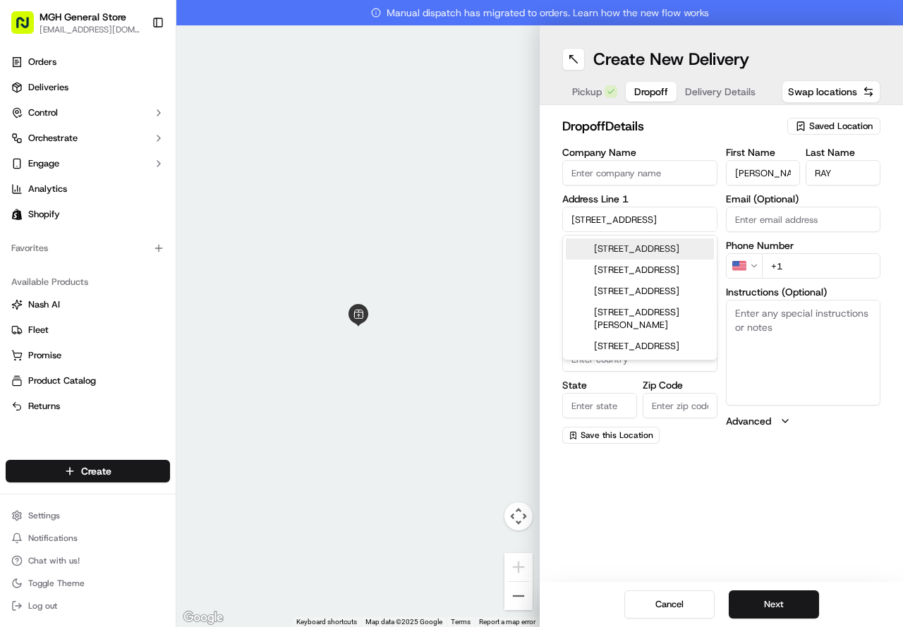
type input "02116"
type input "[STREET_ADDRESS]"
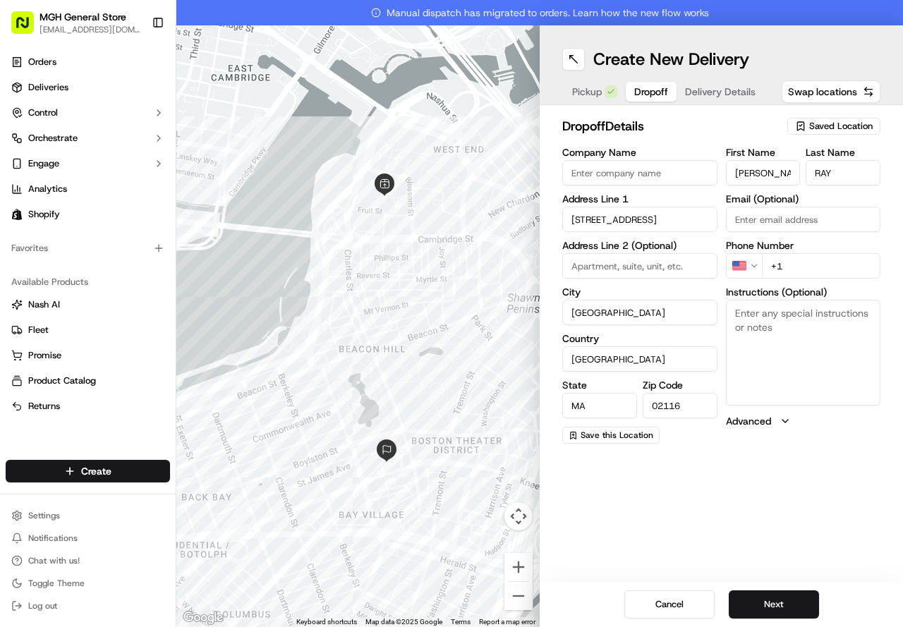
click at [810, 264] on input "+1" at bounding box center [821, 265] width 119 height 25
type input "[PHONE_NUMBER]"
click at [762, 598] on button "Next" at bounding box center [774, 604] width 90 height 28
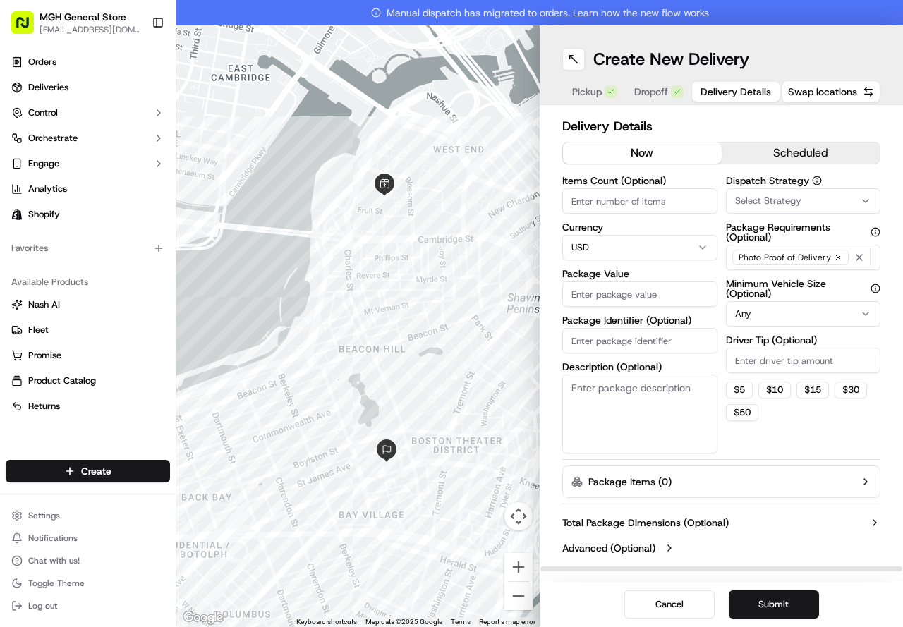
click at [631, 300] on input "Package Value" at bounding box center [639, 293] width 155 height 25
type input "75.00"
click at [735, 386] on button "$ 5" at bounding box center [739, 390] width 27 height 17
type input "5"
click at [765, 597] on button "Submit" at bounding box center [774, 604] width 90 height 28
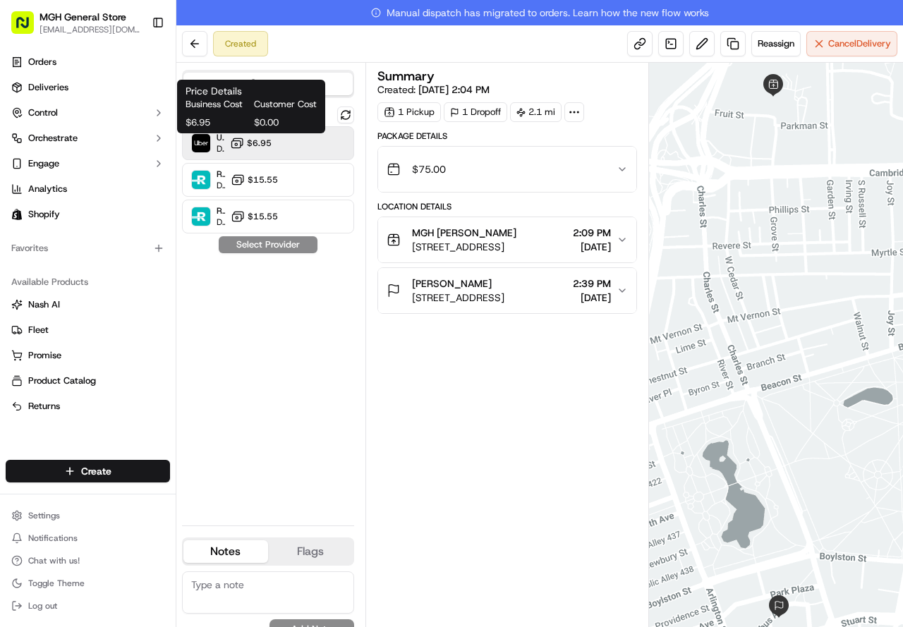
click at [255, 145] on span "$6.95" at bounding box center [259, 143] width 25 height 11
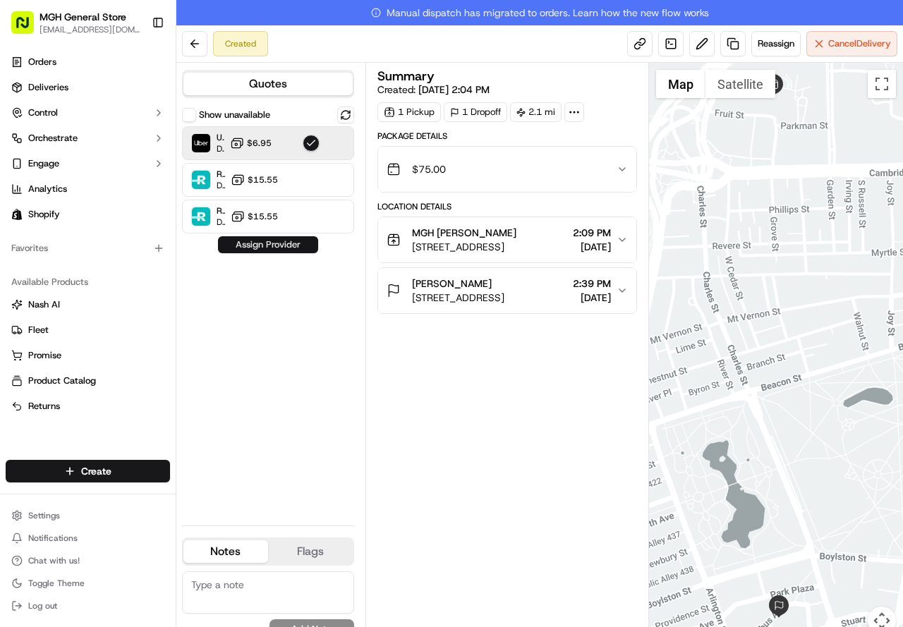
click at [269, 246] on button "Assign Provider" at bounding box center [268, 244] width 100 height 17
